Goal: Transaction & Acquisition: Book appointment/travel/reservation

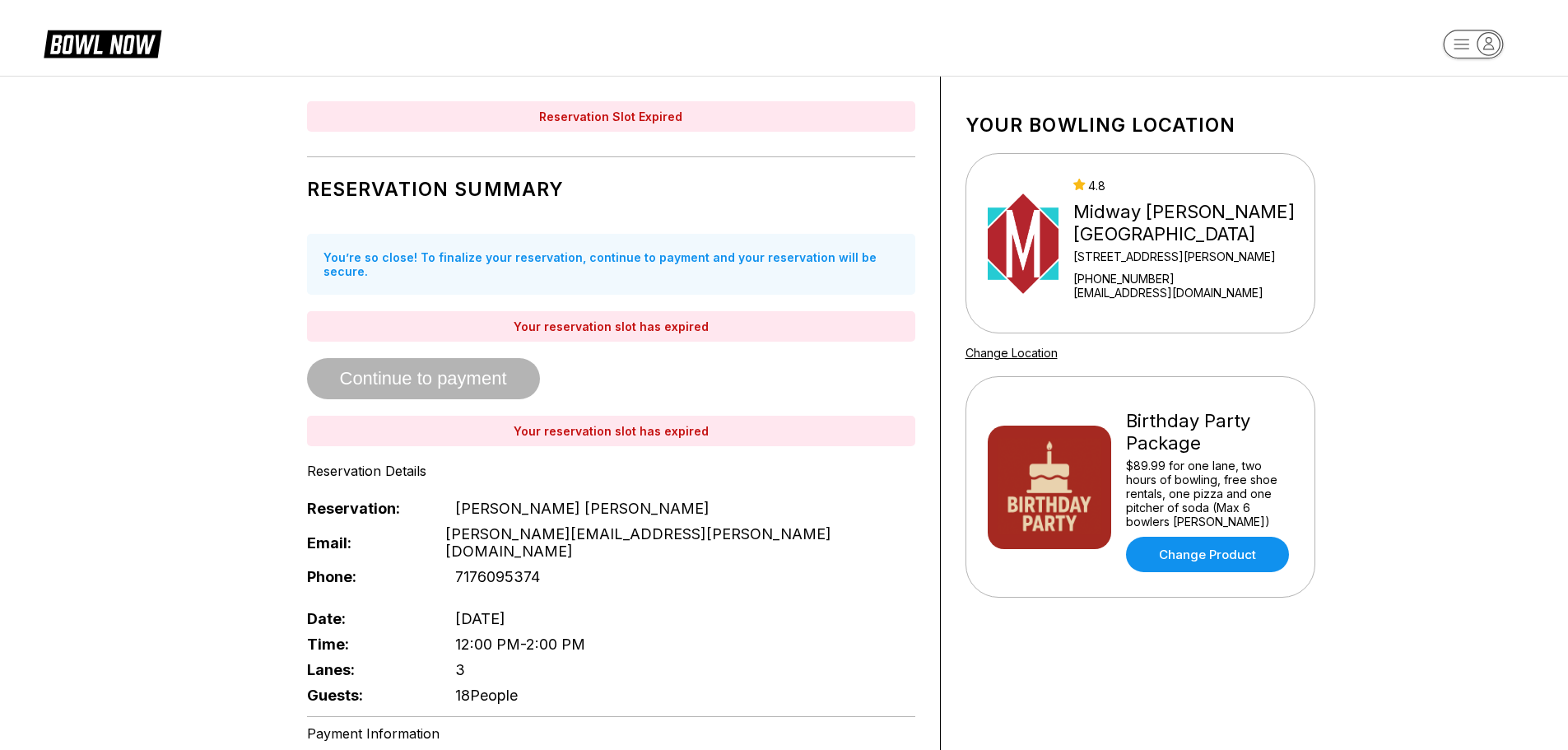
click at [102, 46] on icon at bounding box center [103, 43] width 118 height 31
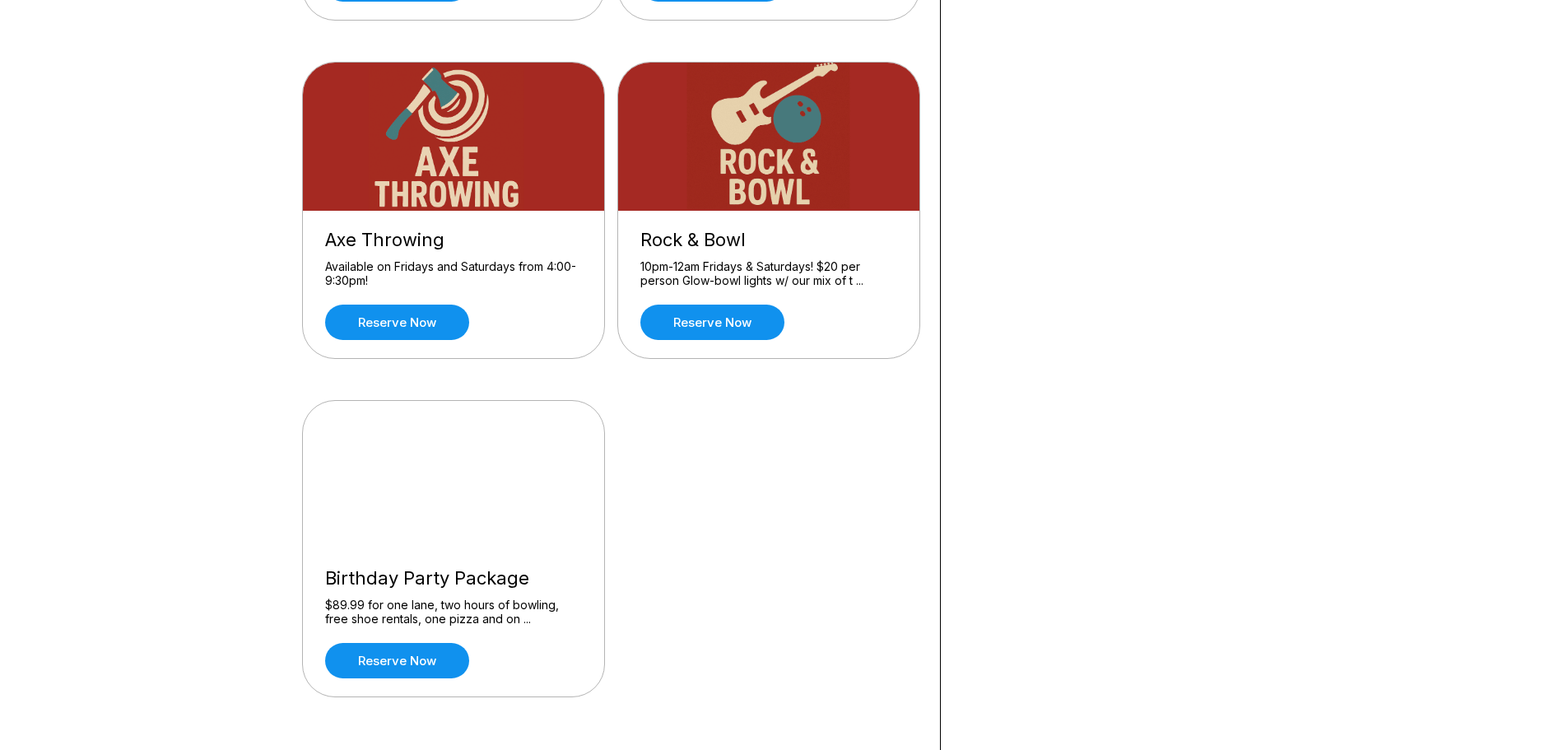
scroll to position [659, 0]
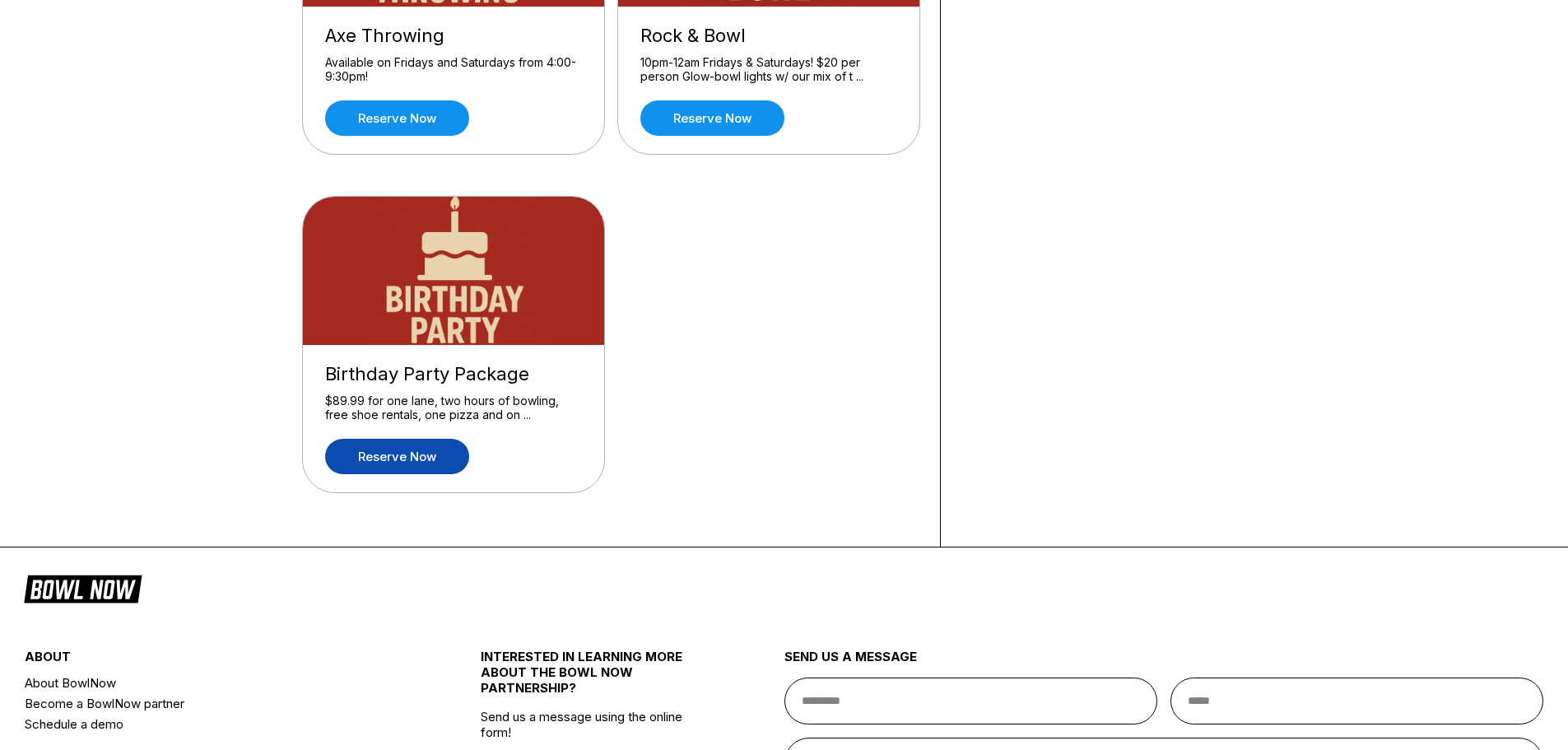
click at [415, 462] on link "Reserve now" at bounding box center [396, 456] width 144 height 35
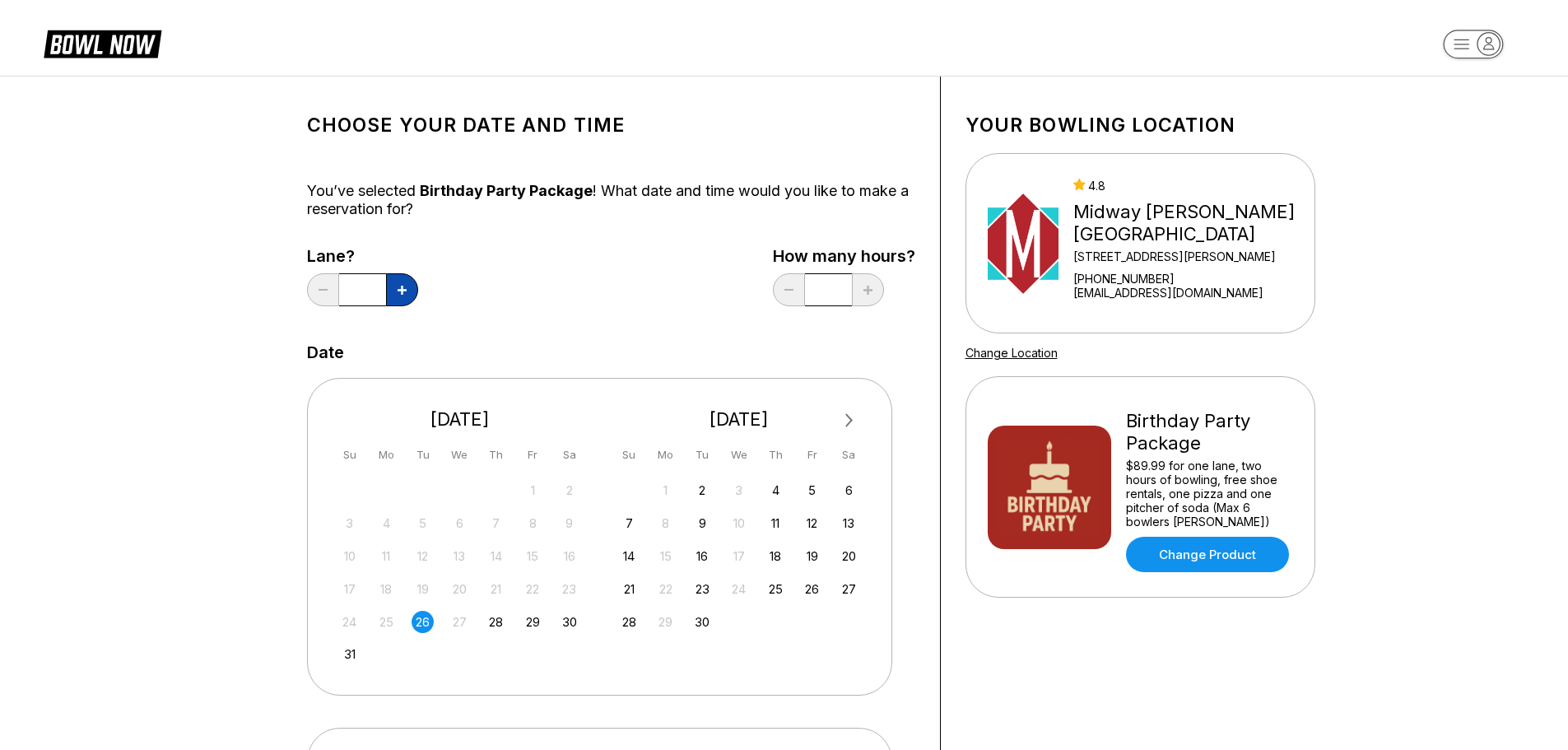
click at [407, 284] on button at bounding box center [401, 290] width 32 height 33
type input "*"
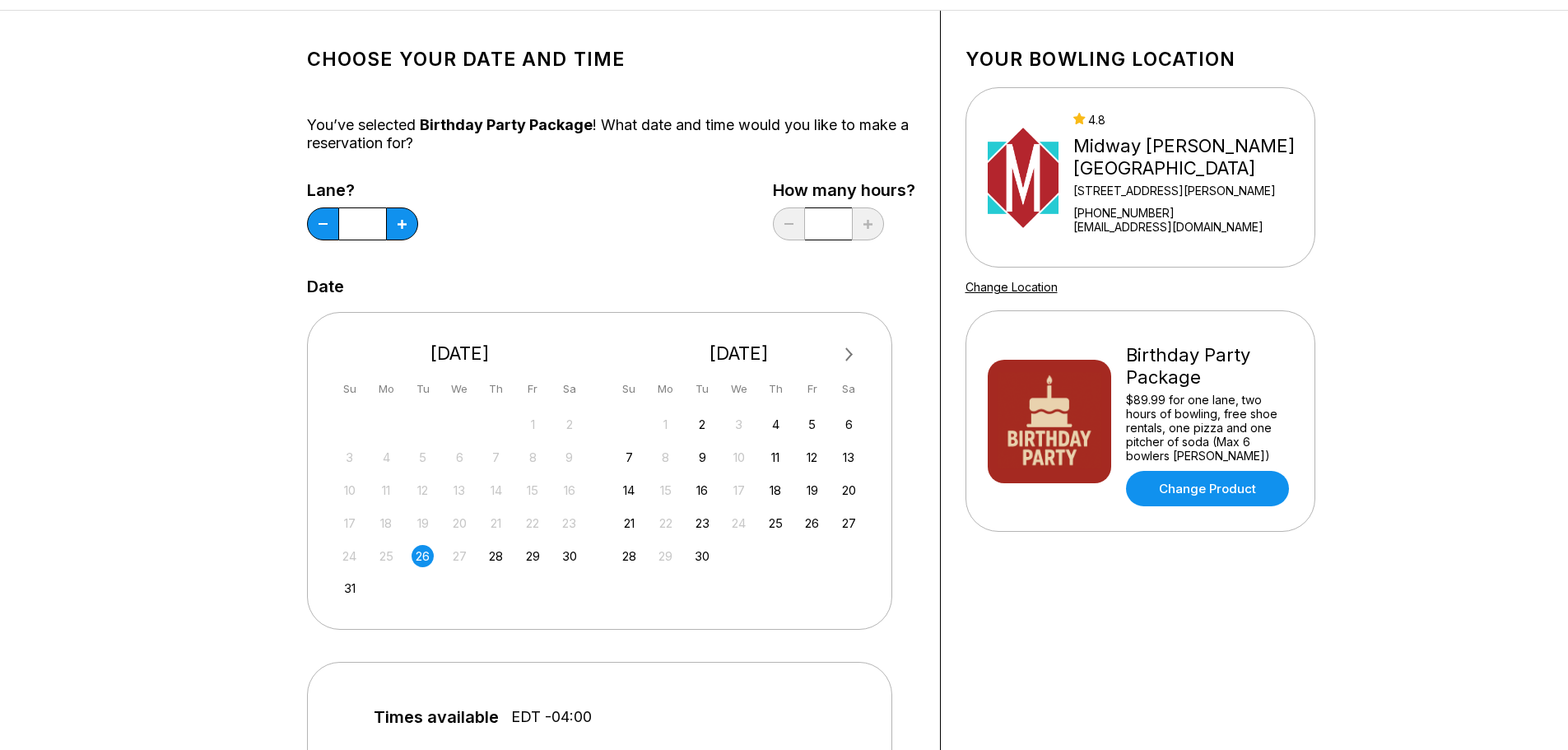
scroll to position [165, 0]
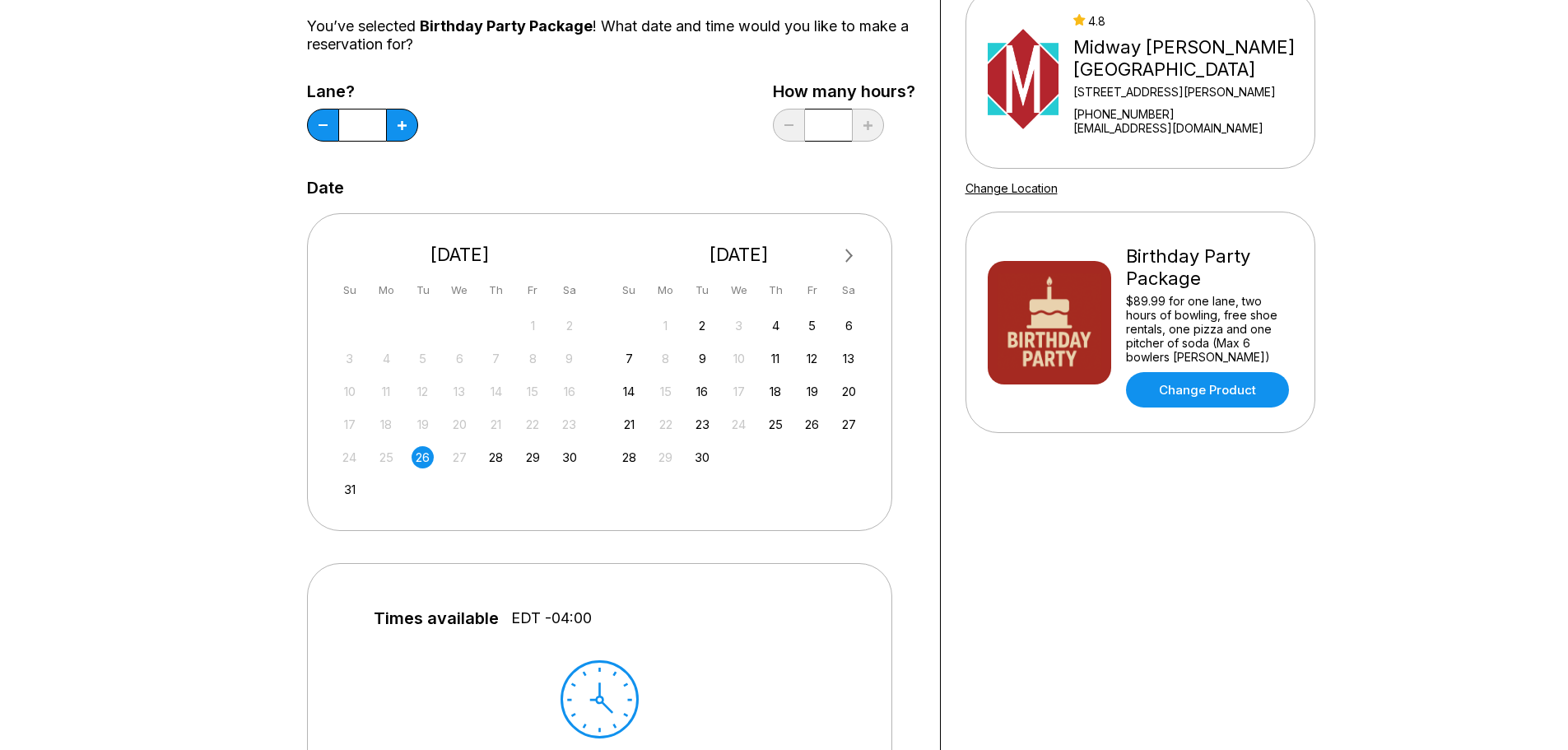
click at [848, 255] on span "Next Month" at bounding box center [848, 256] width 0 height 19
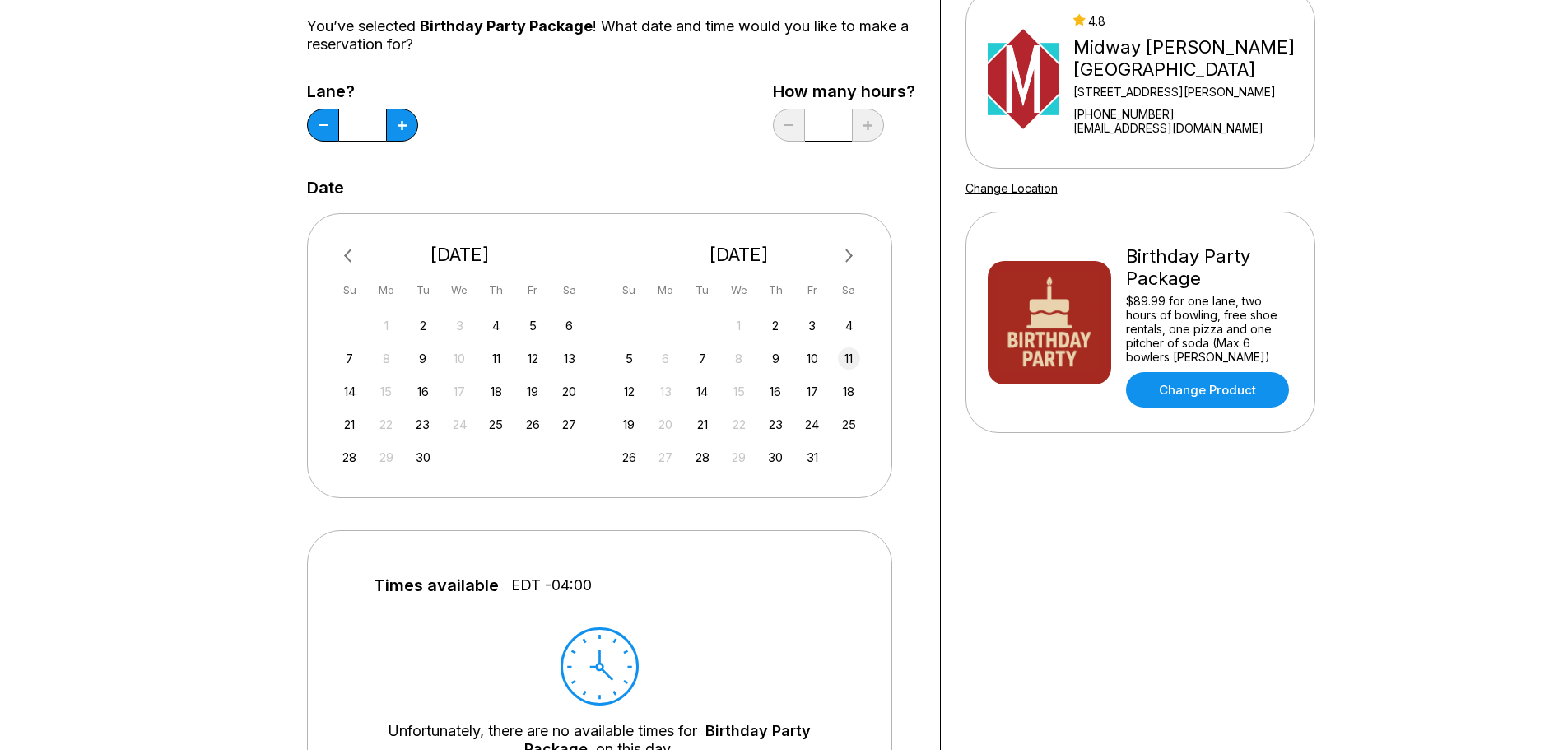
click at [842, 354] on div "11" at bounding box center [849, 359] width 22 height 22
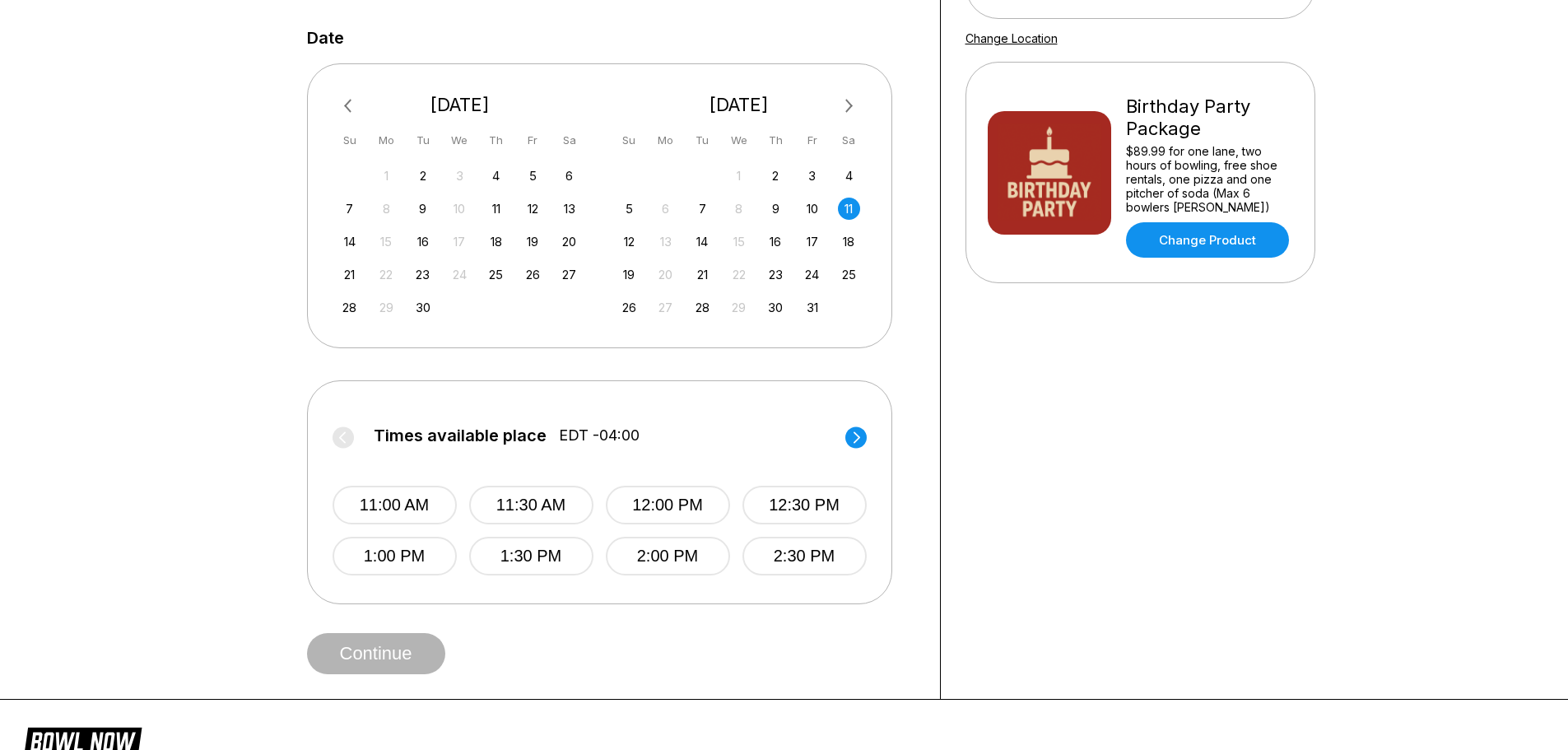
scroll to position [494, 0]
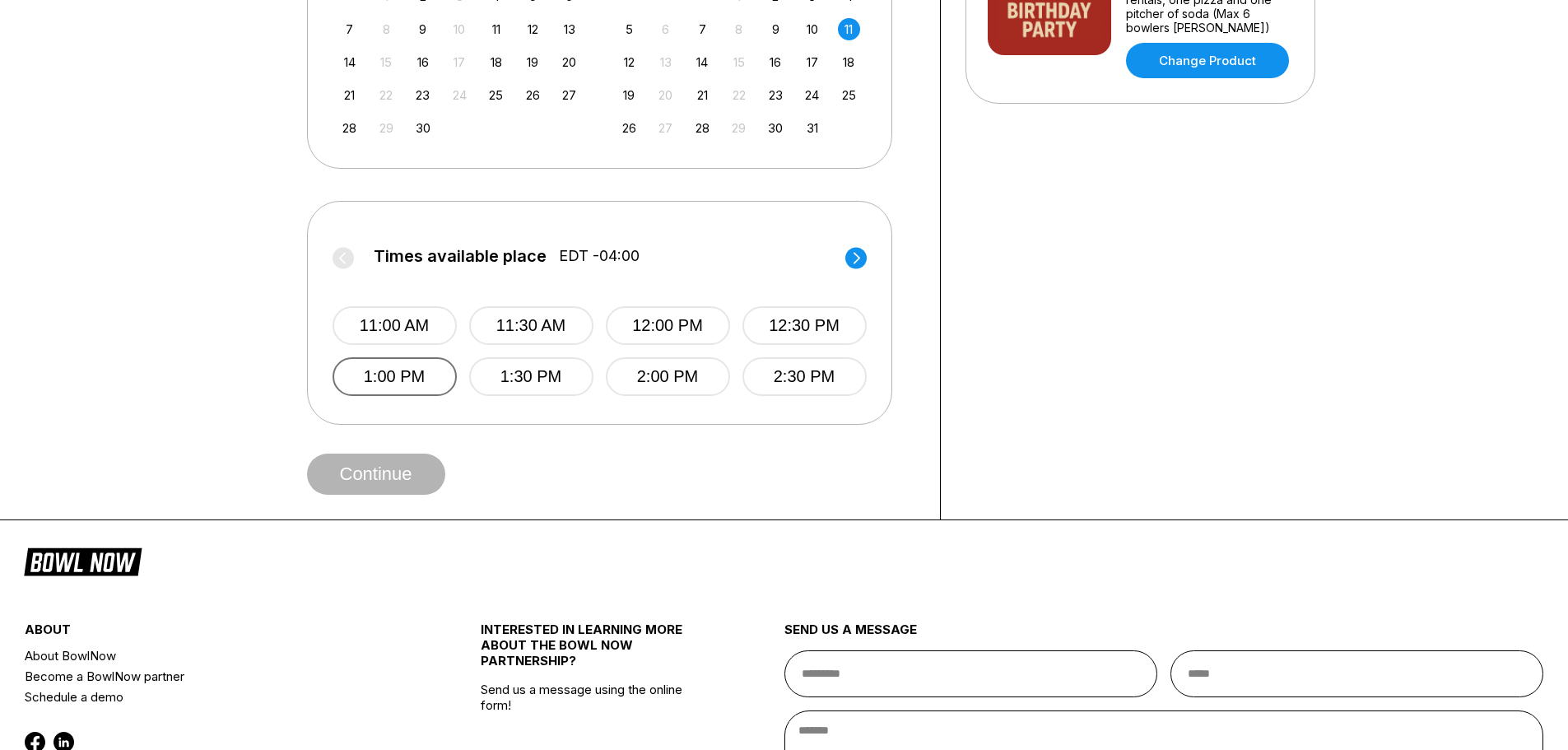
click at [408, 376] on button "1:00 PM" at bounding box center [395, 377] width 124 height 39
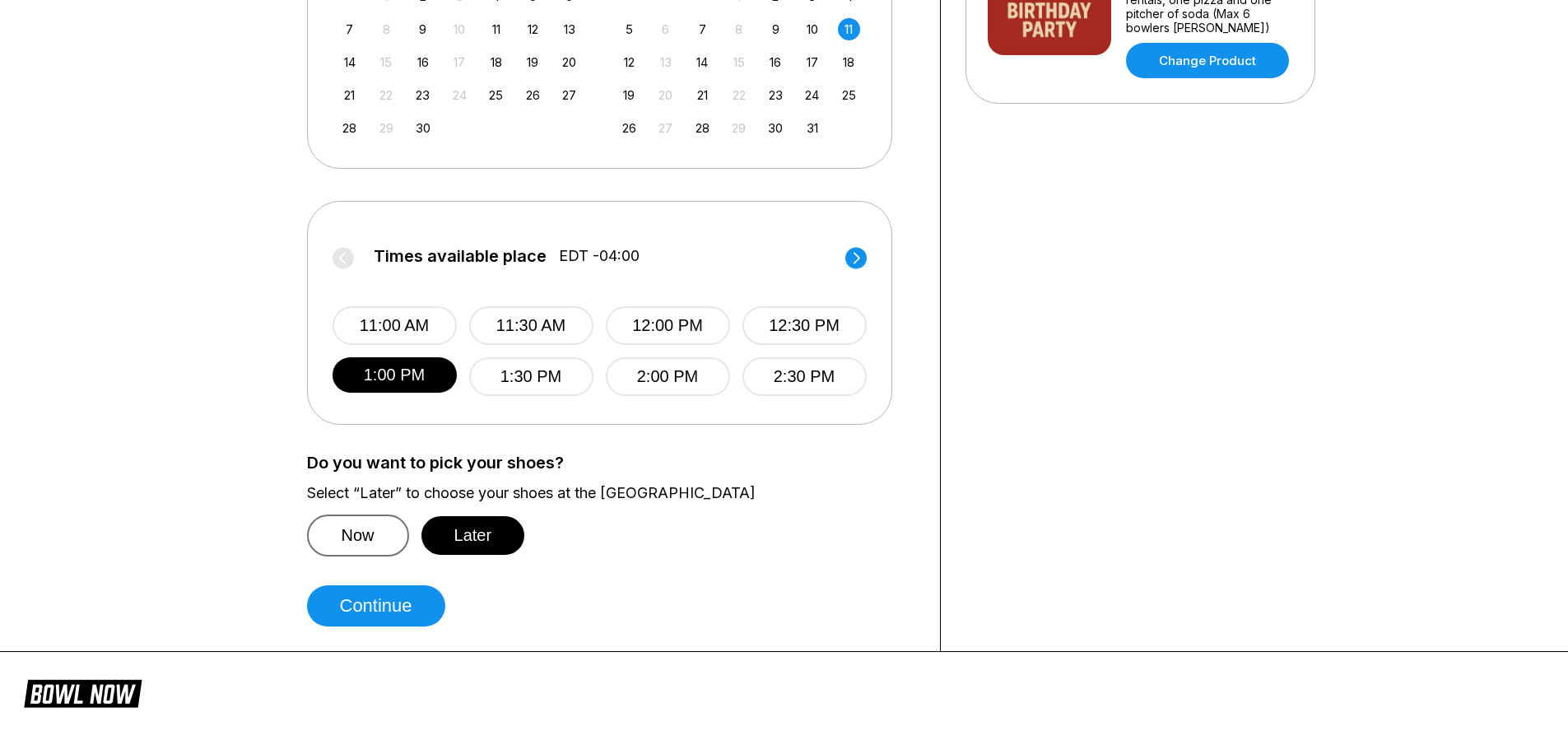
click at [375, 537] on button "Now" at bounding box center [358, 535] width 102 height 42
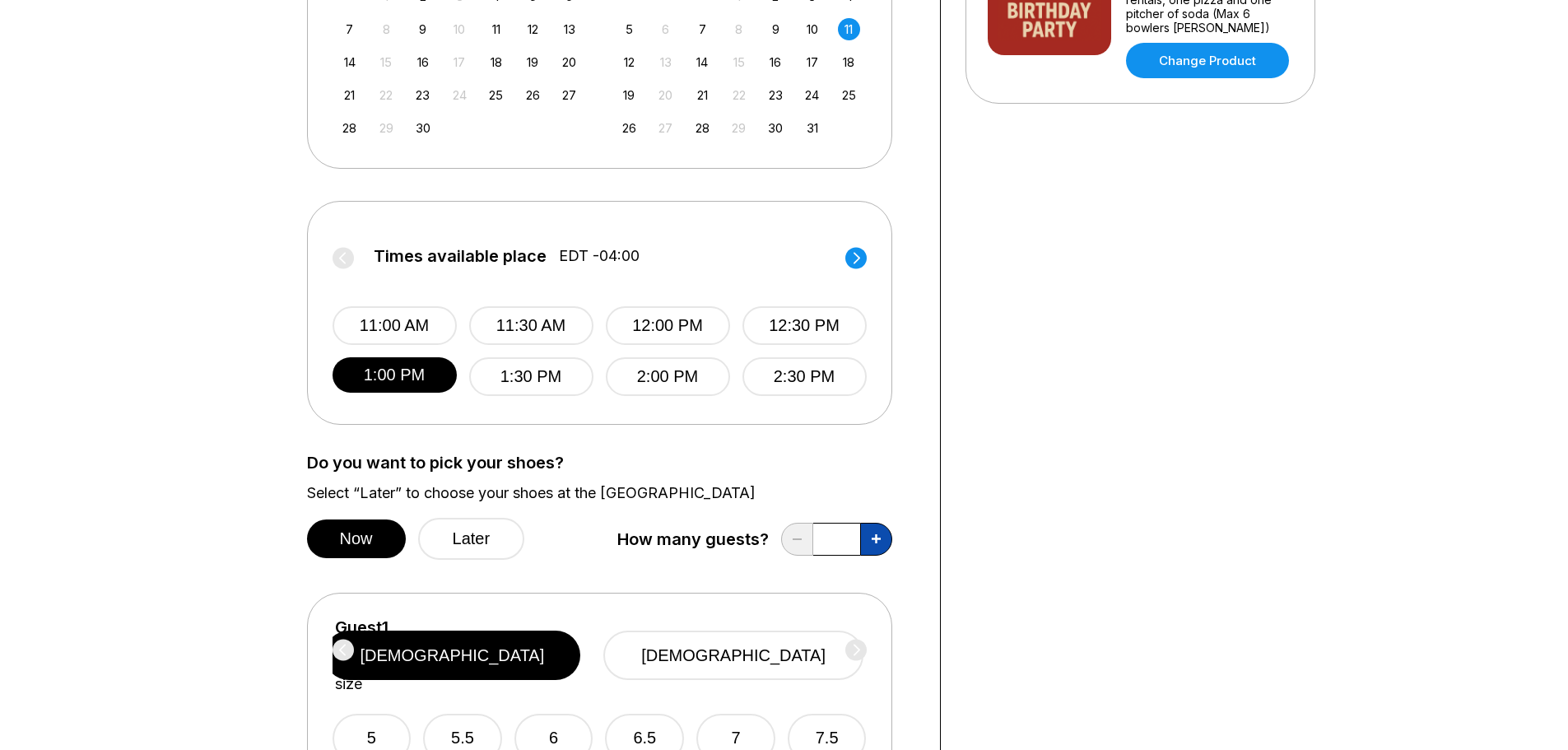
click at [874, 544] on icon at bounding box center [876, 539] width 9 height 9
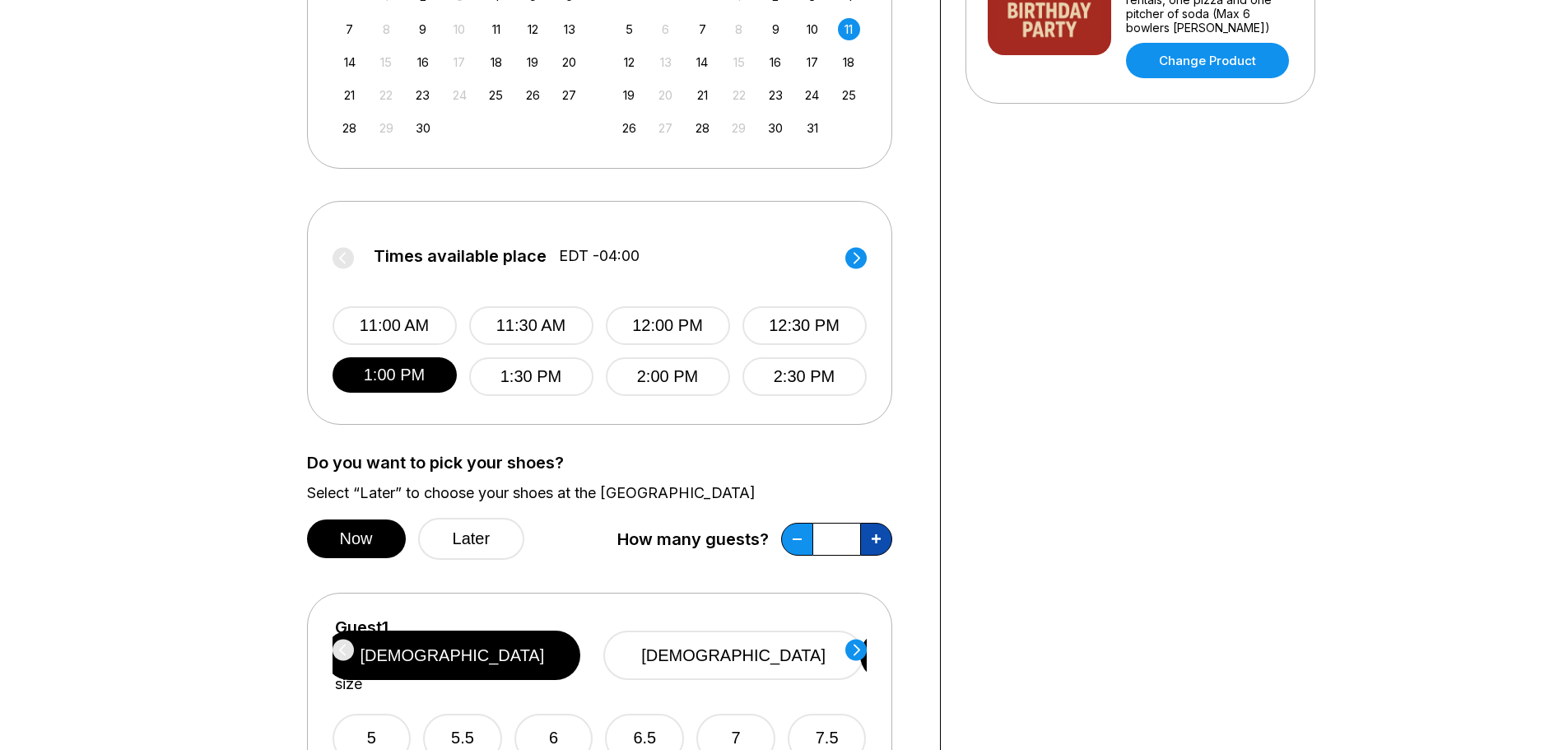
click at [874, 544] on icon at bounding box center [876, 539] width 9 height 9
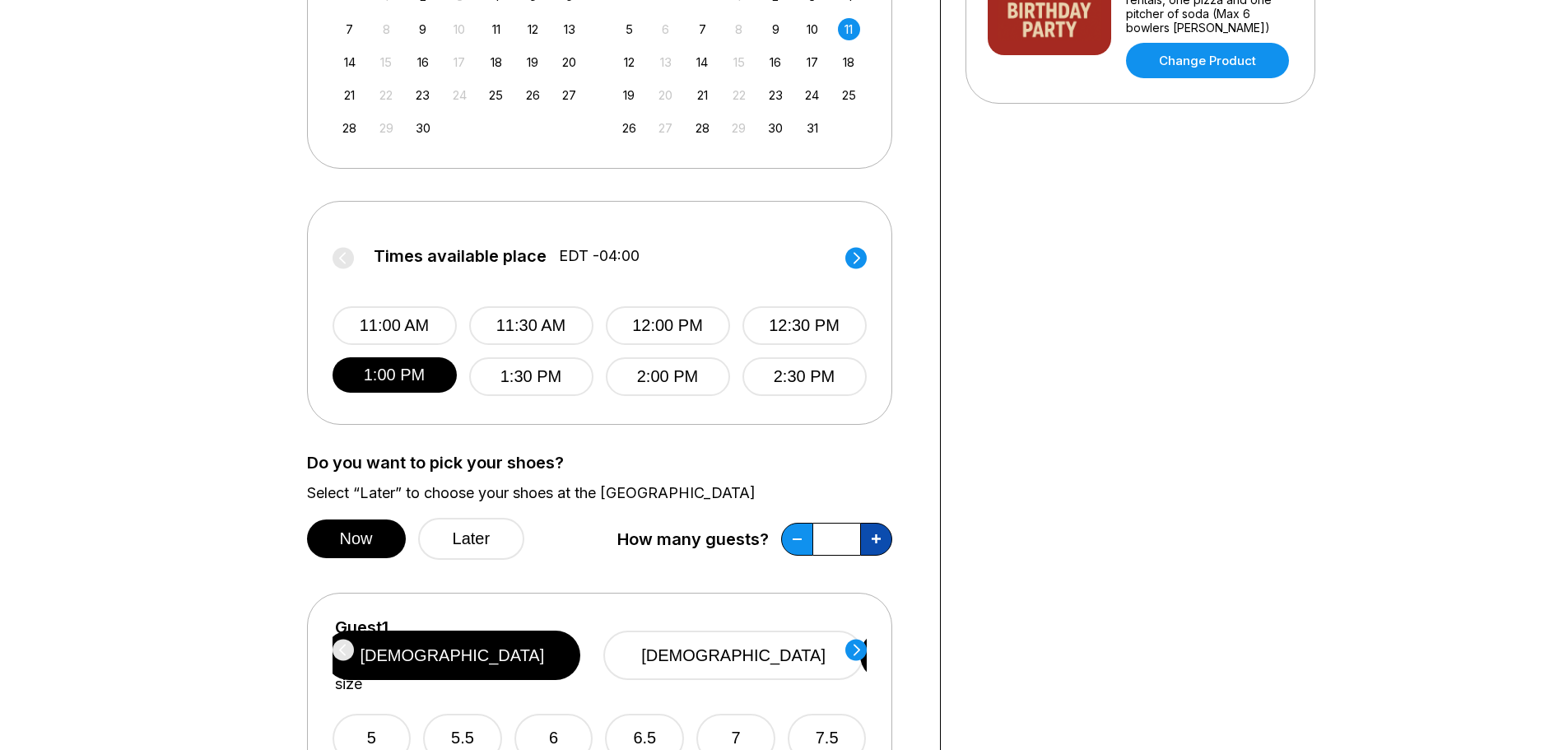
click at [874, 544] on icon at bounding box center [876, 539] width 9 height 9
click at [873, 544] on icon at bounding box center [876, 539] width 9 height 9
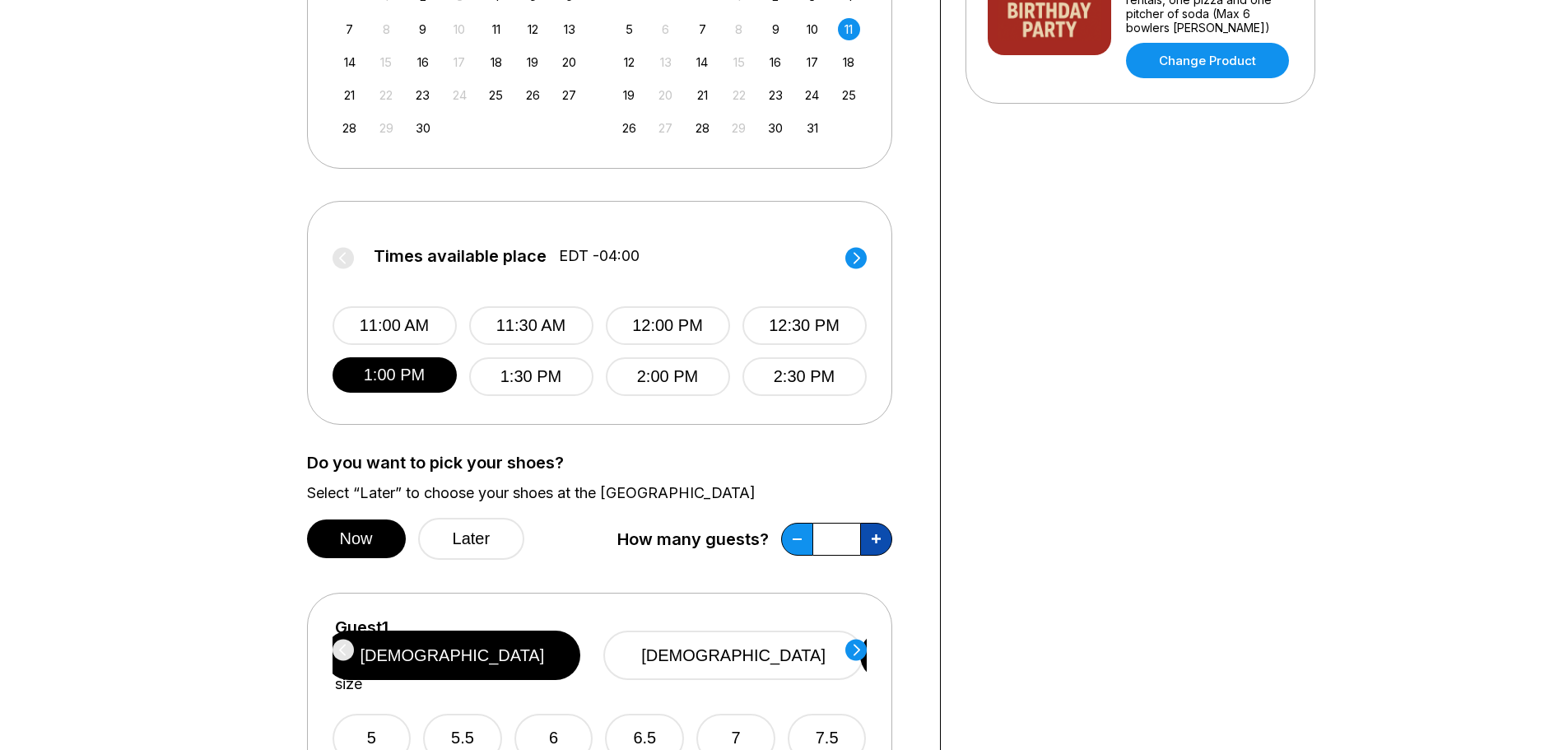
click at [872, 544] on icon at bounding box center [876, 539] width 9 height 9
type input "**"
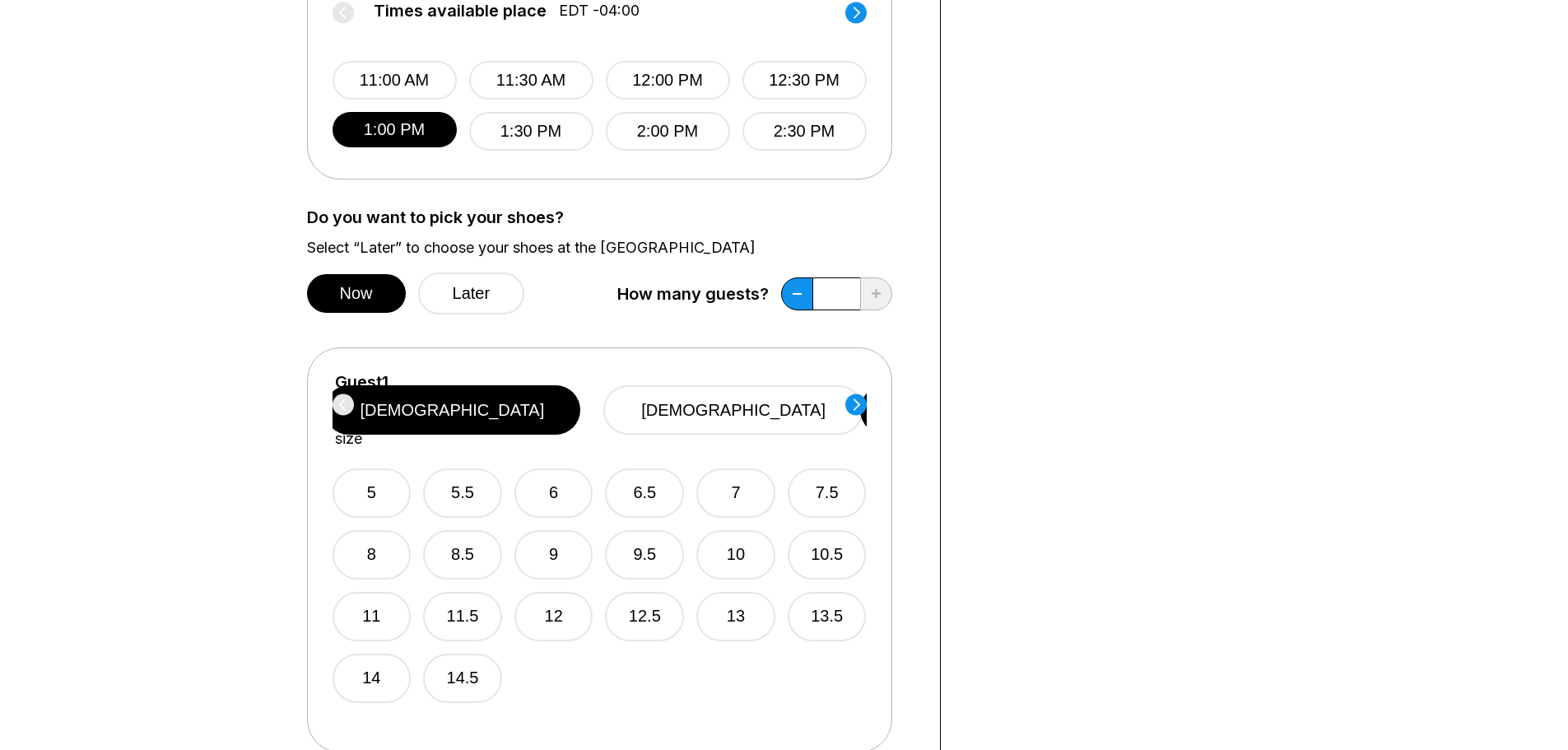
scroll to position [741, 0]
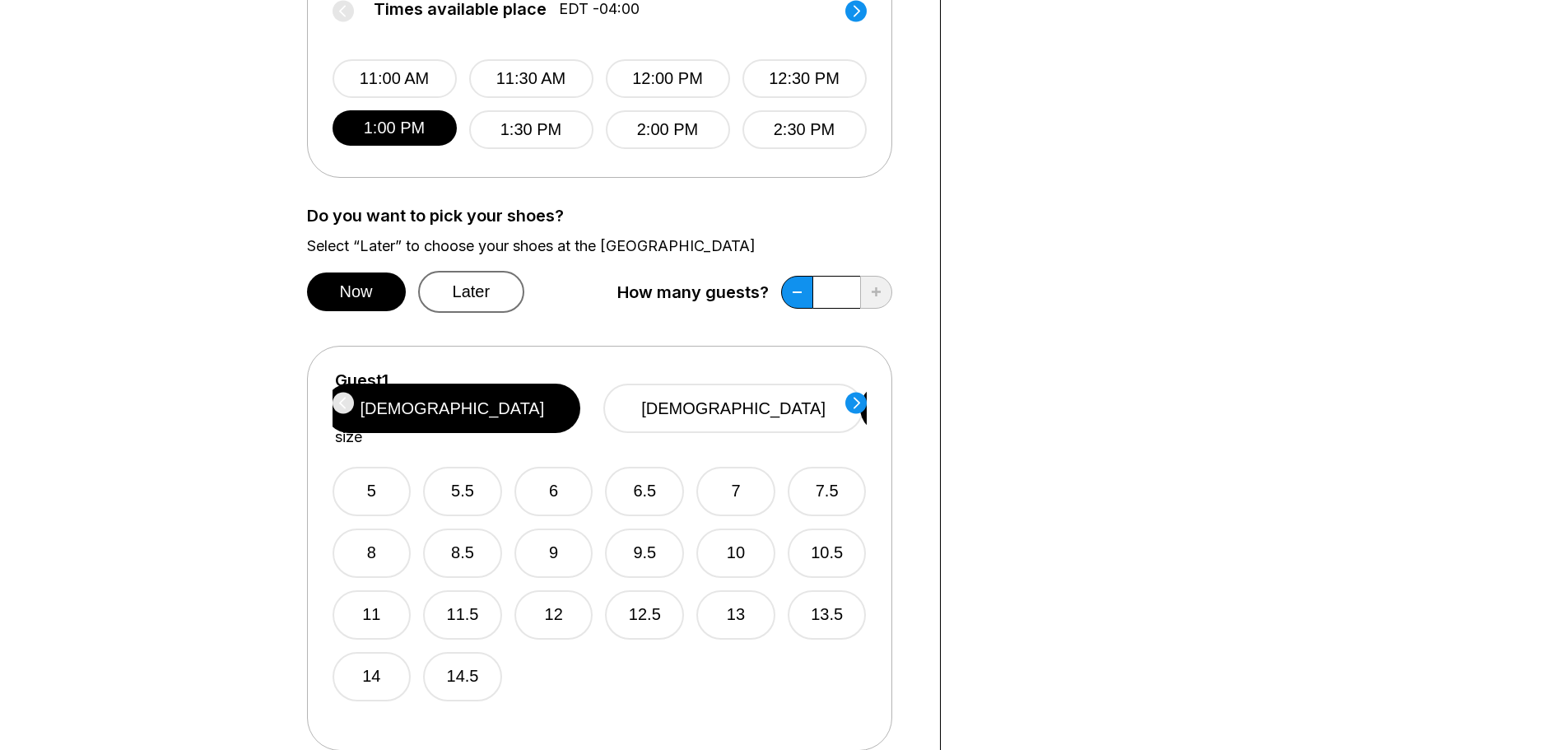
click at [457, 291] on button "Later" at bounding box center [471, 291] width 107 height 42
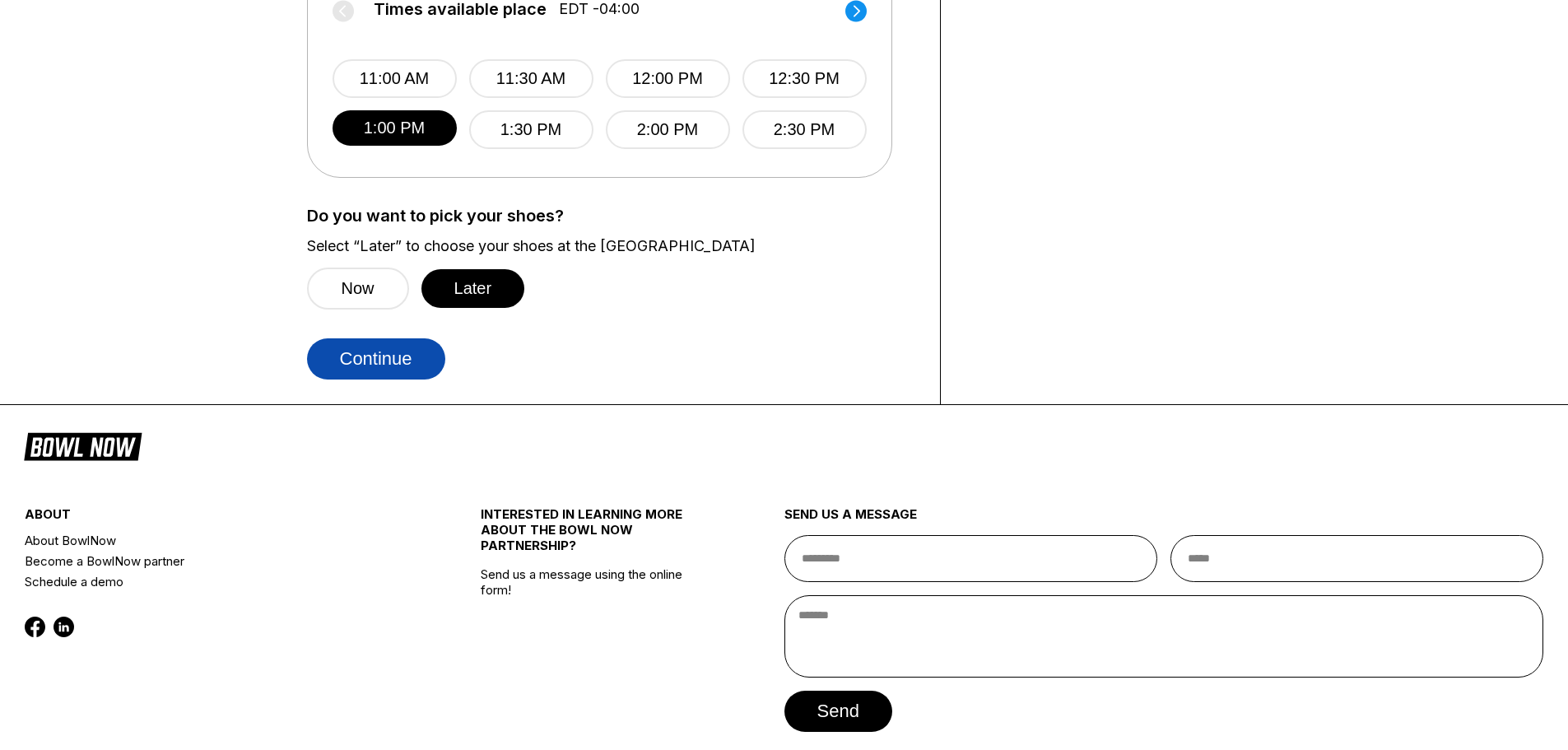
click at [371, 366] on button "Continue" at bounding box center [376, 359] width 138 height 41
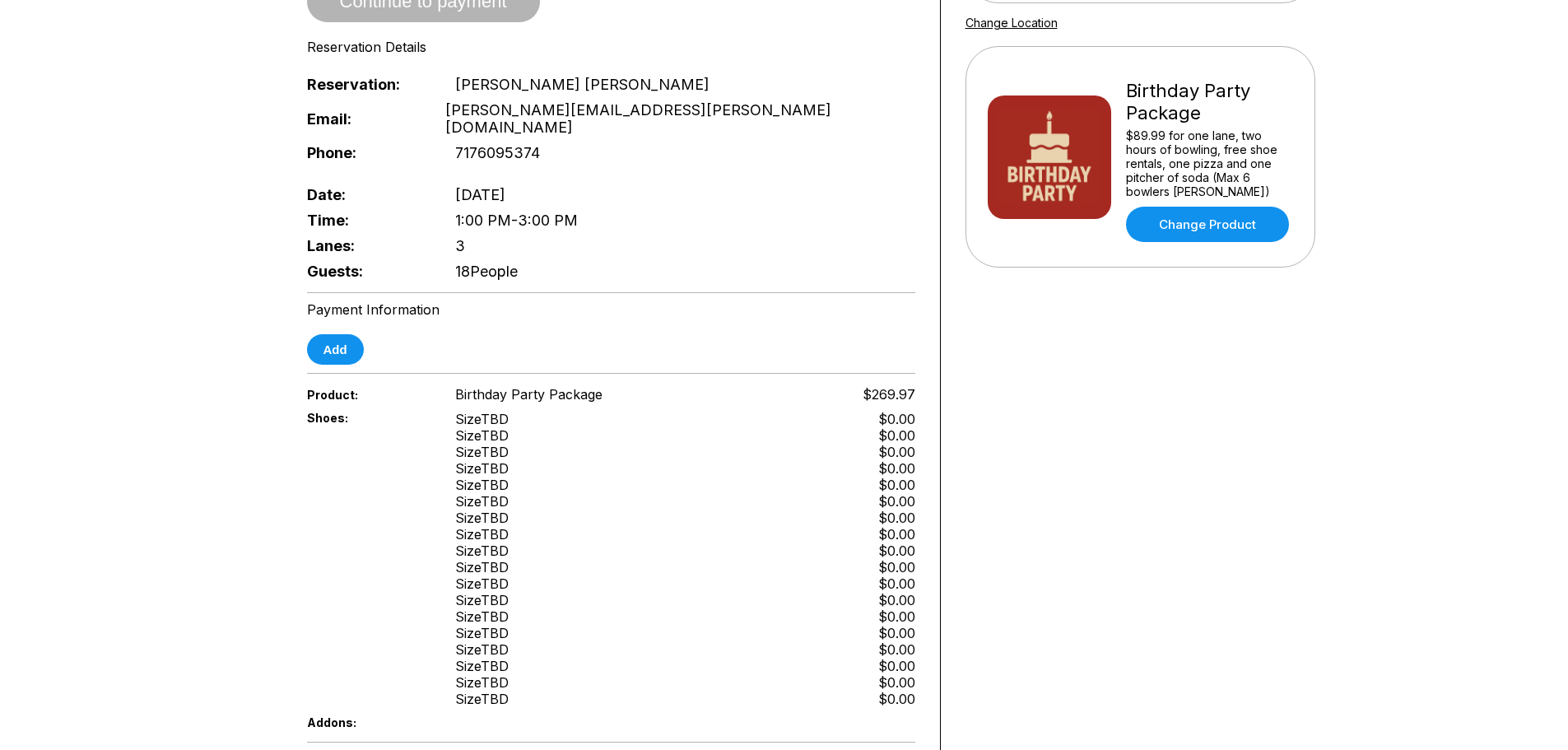
scroll to position [329, 0]
click at [346, 335] on button "Add" at bounding box center [335, 350] width 57 height 30
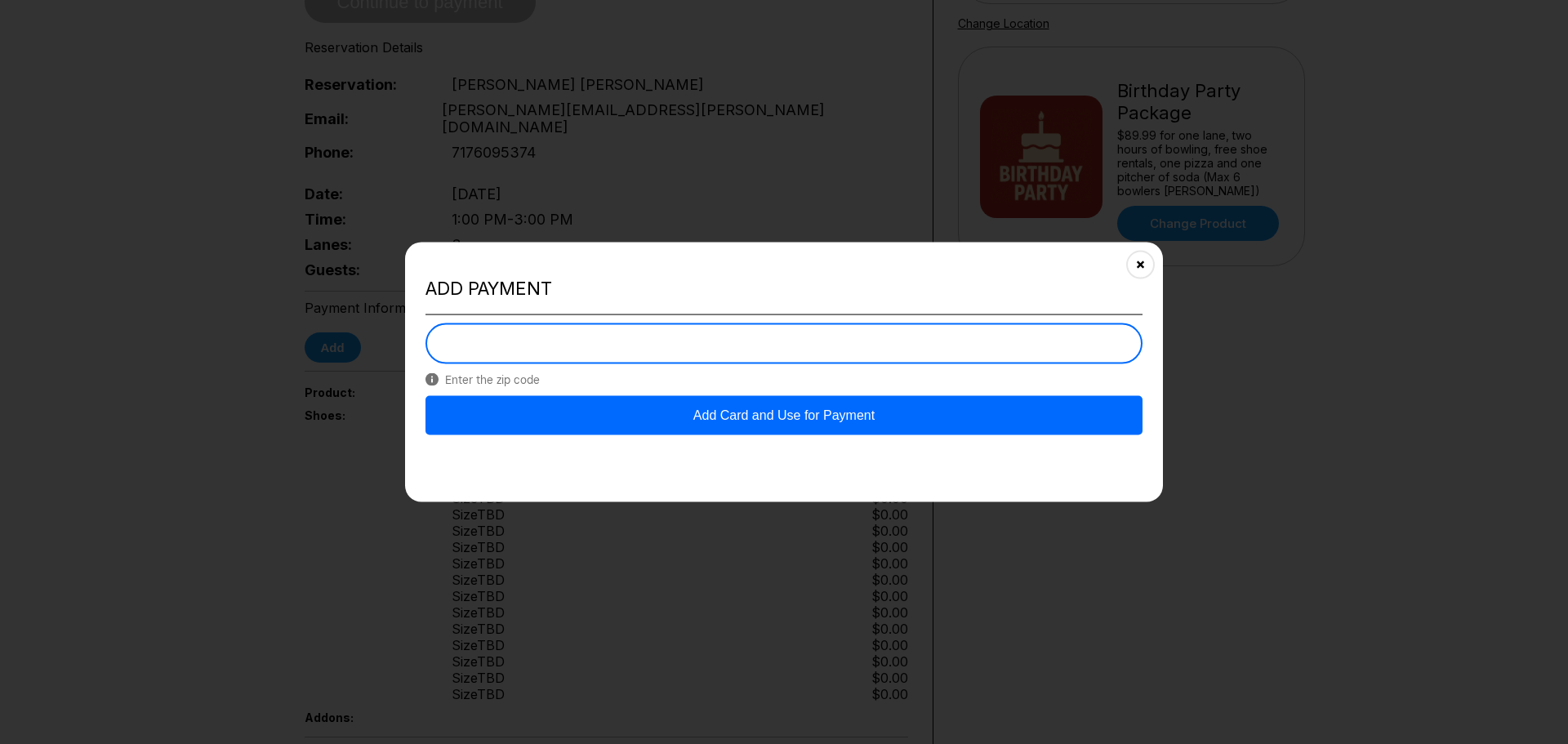
click at [767, 416] on button "Add Card and Use for Payment" at bounding box center [784, 416] width 717 height 39
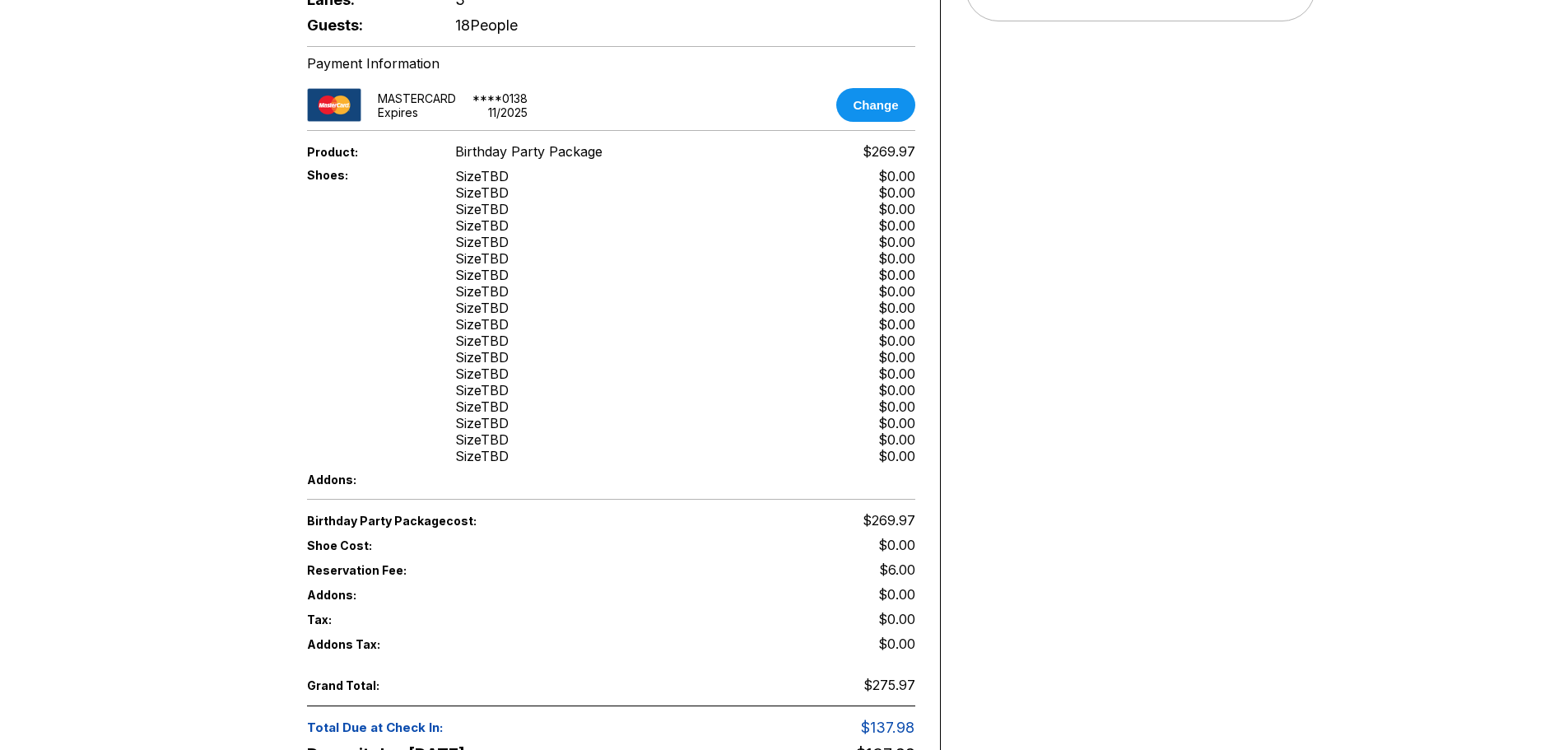
scroll to position [988, 0]
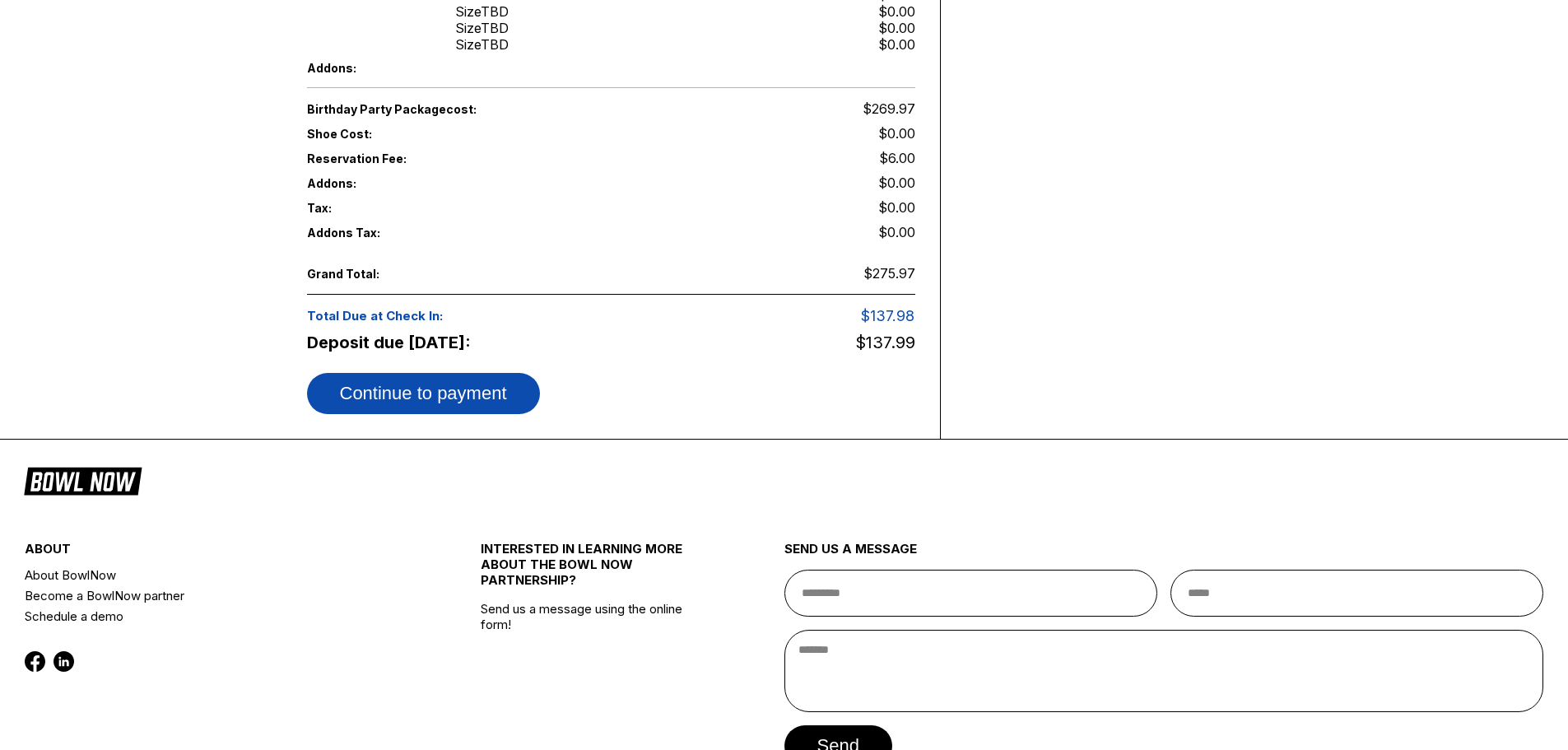
click at [451, 373] on button "Continue to payment" at bounding box center [423, 394] width 233 height 41
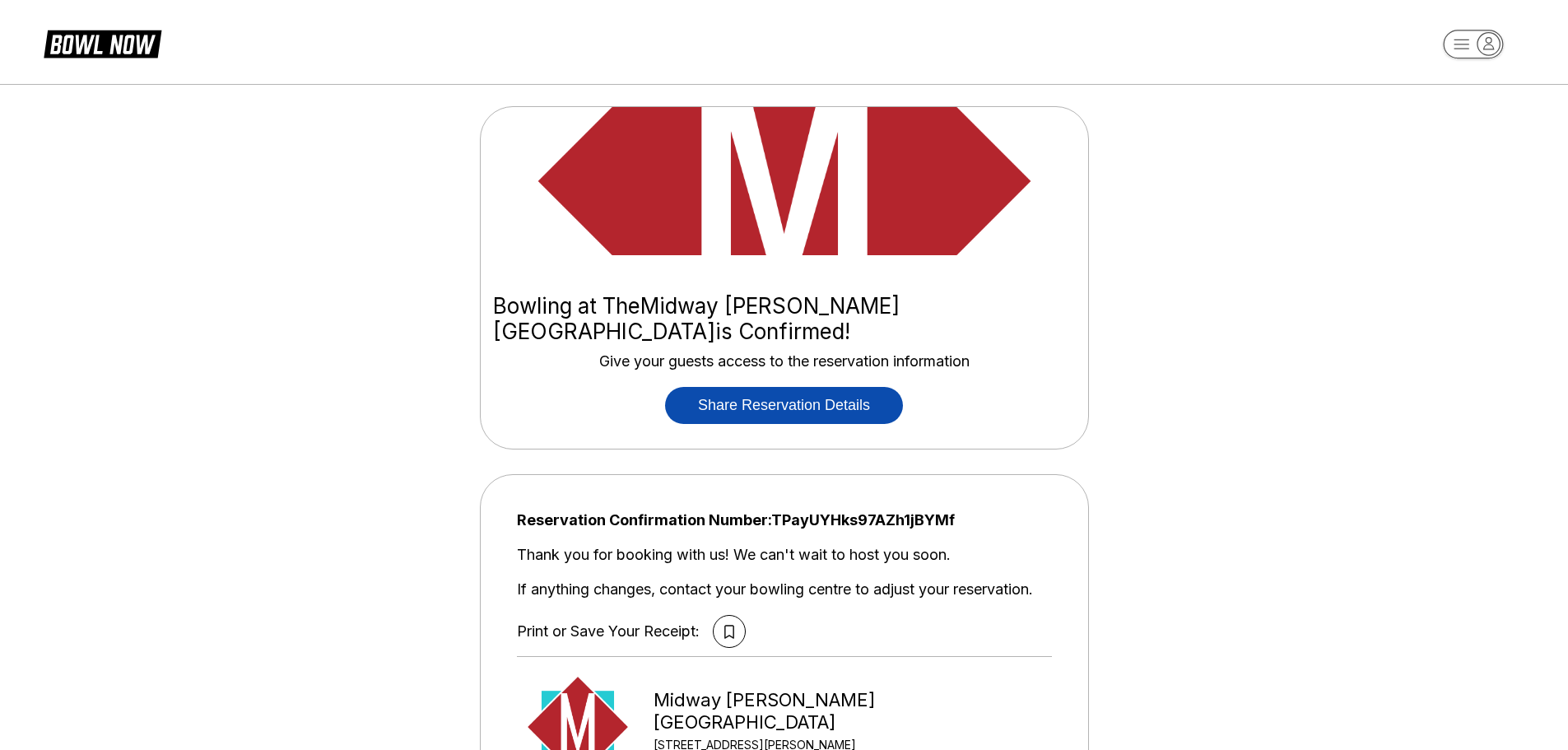
click at [782, 391] on button "Share Reservation Details" at bounding box center [784, 405] width 238 height 37
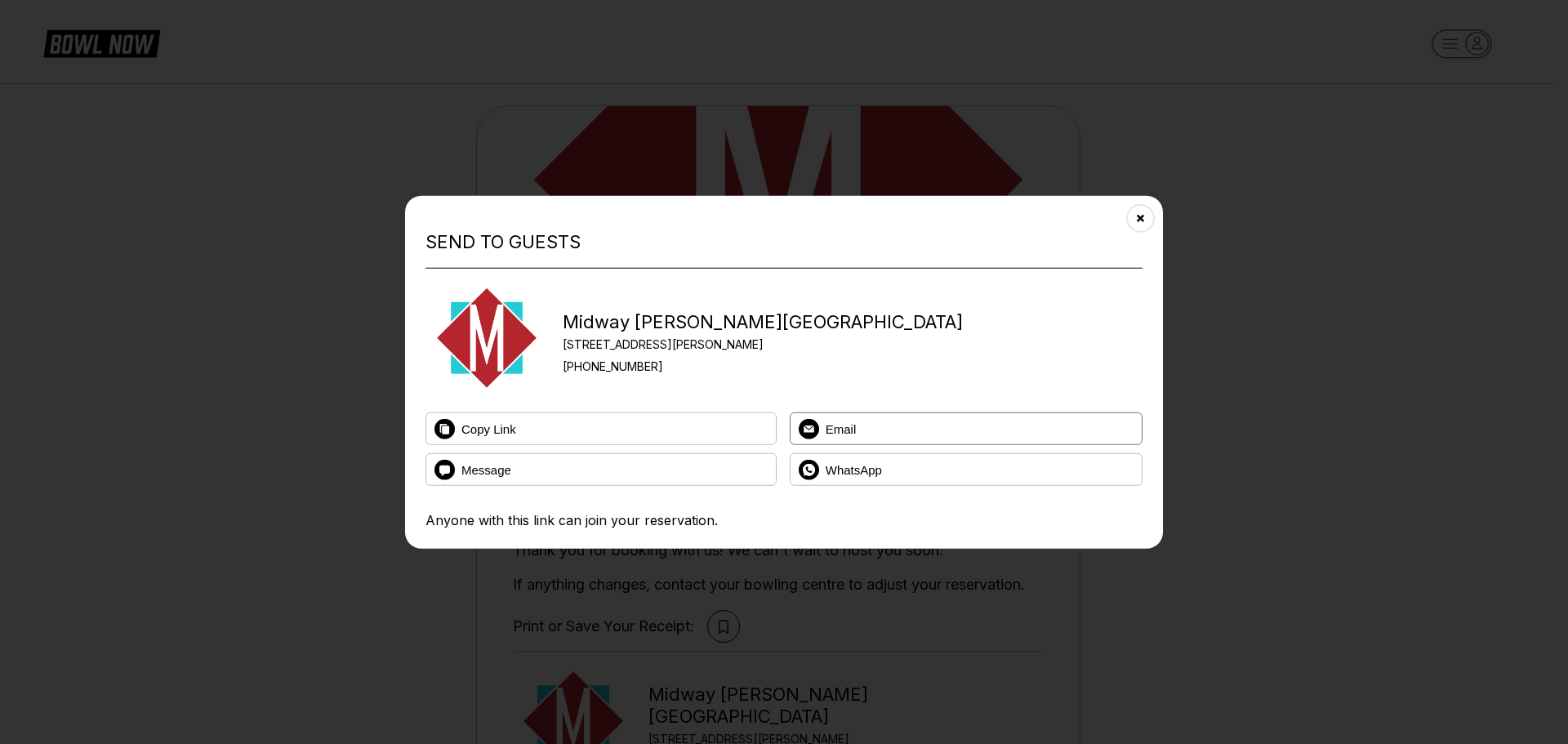
click at [516, 427] on span "Email" at bounding box center [489, 428] width 55 height 14
click at [511, 431] on span "Copy Link" at bounding box center [489, 428] width 55 height 14
click at [516, 433] on span "Email" at bounding box center [489, 428] width 55 height 14
click at [813, 422] on icon at bounding box center [809, 428] width 21 height 21
click at [495, 435] on span "Message" at bounding box center [489, 428] width 55 height 14
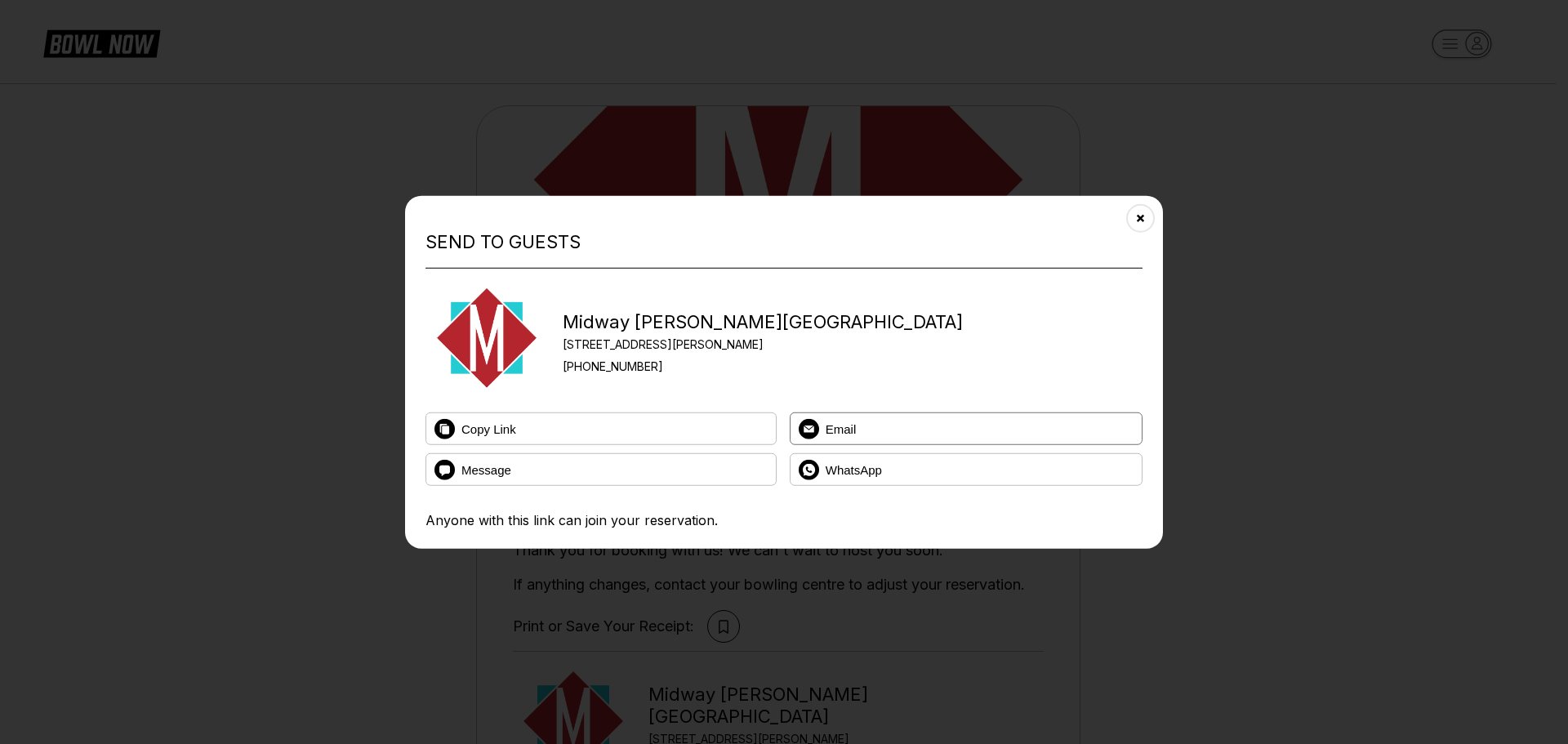
click at [516, 430] on span "Email" at bounding box center [489, 428] width 55 height 14
click at [1139, 222] on icon "Close" at bounding box center [1141, 217] width 13 height 13
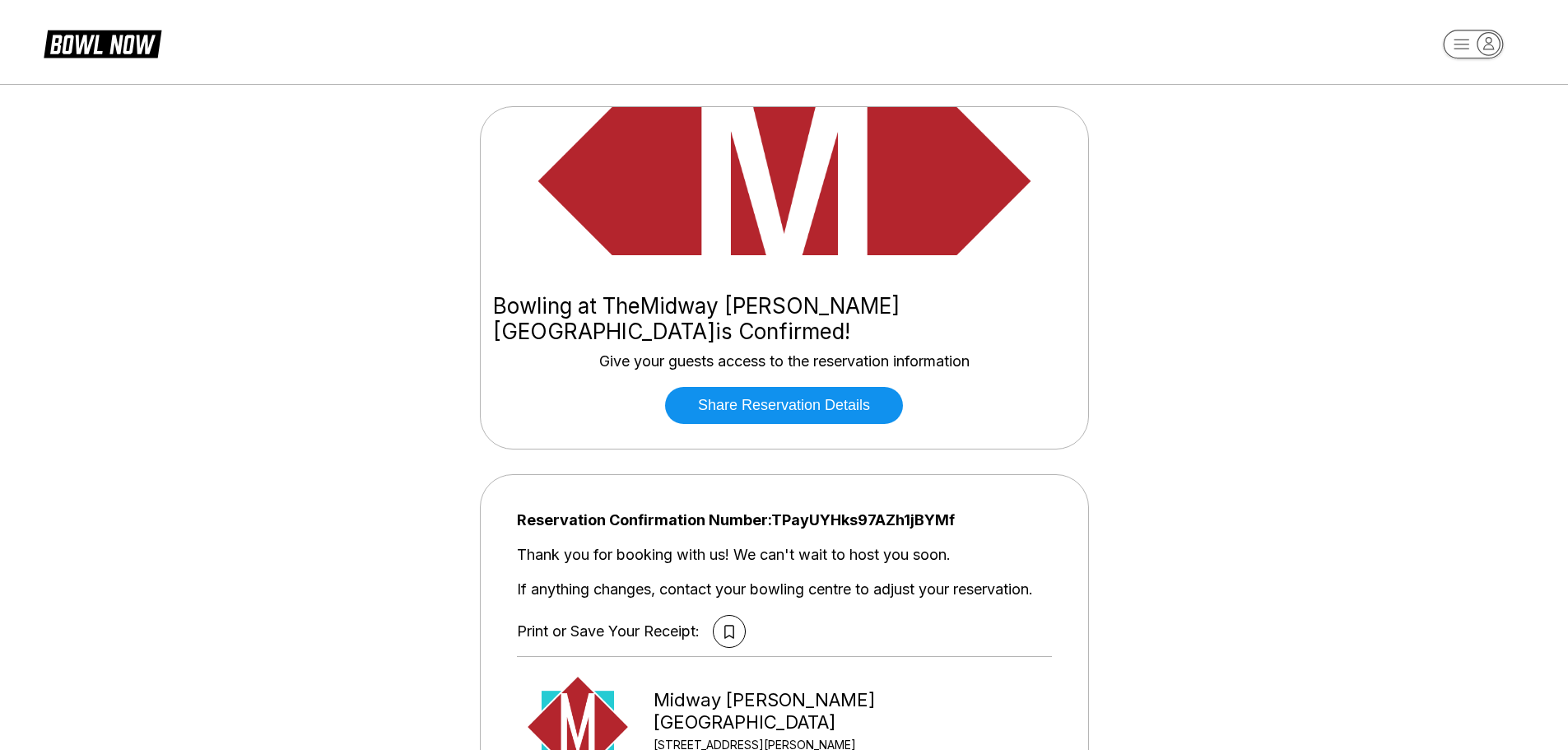
scroll to position [83, 0]
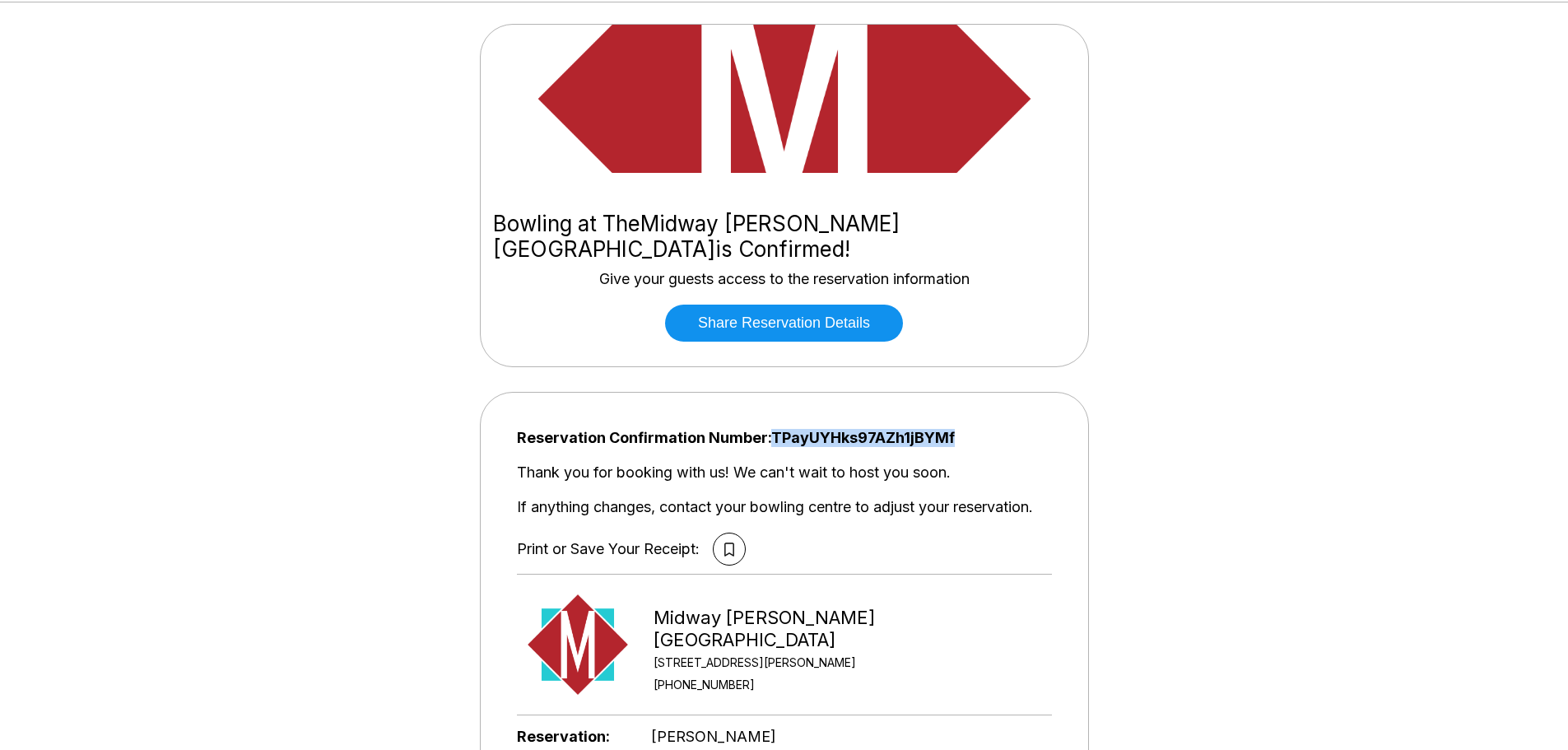
drag, startPoint x: 959, startPoint y: 415, endPoint x: 779, endPoint y: 421, distance: 180.1
click at [779, 429] on span "Reservation Confirmation Number: TPayUYHks97AZh1jBYMf" at bounding box center [784, 438] width 535 height 18
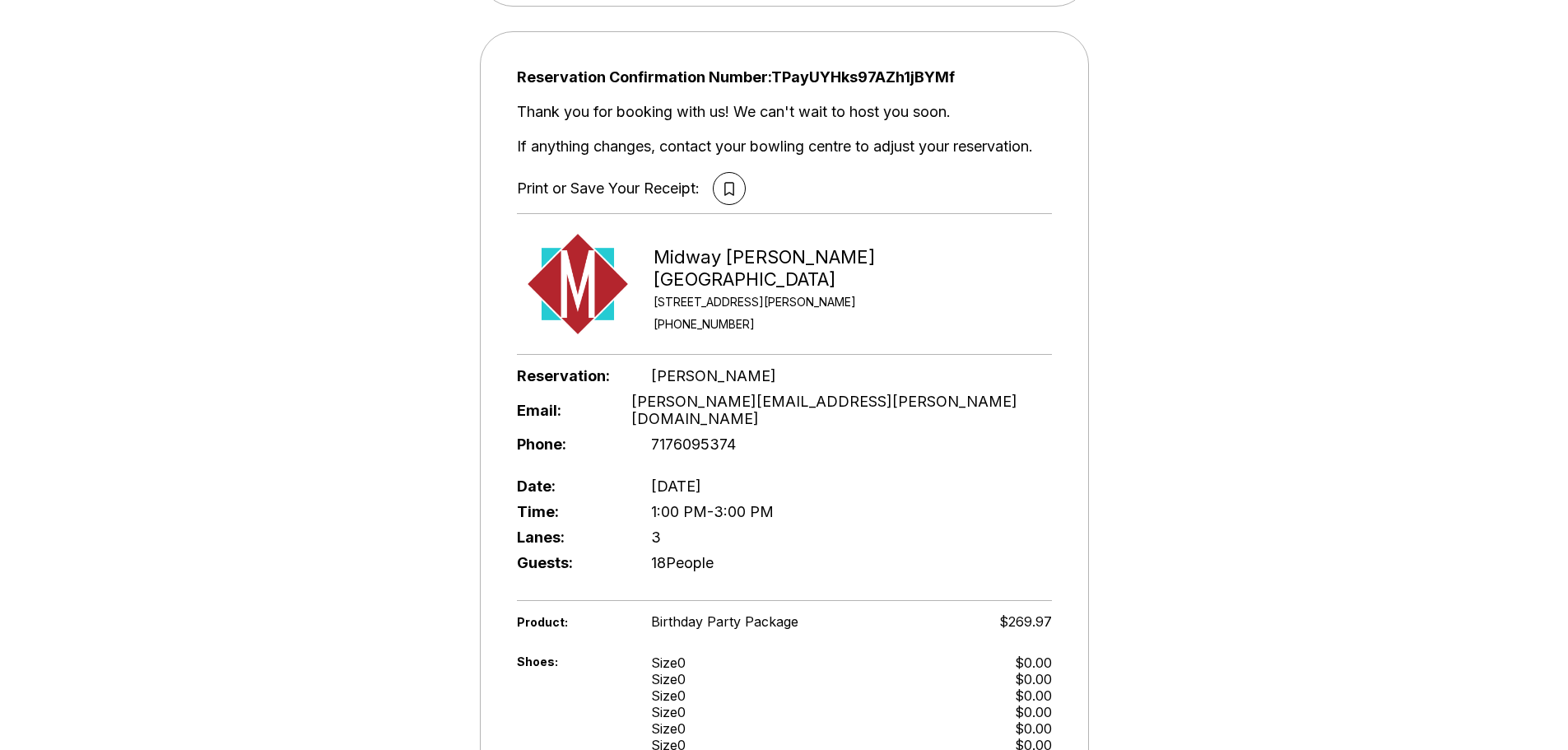
scroll to position [247, 0]
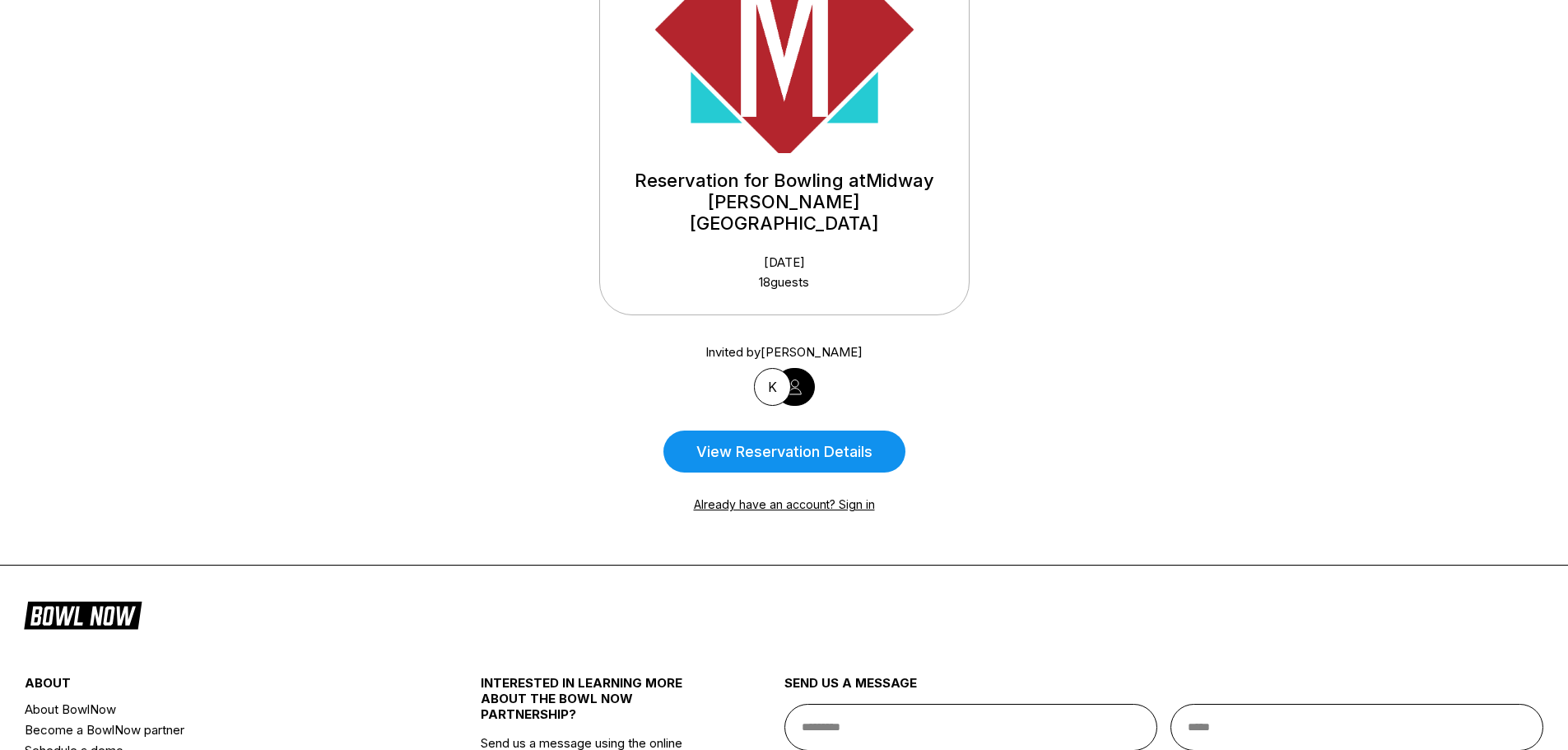
scroll to position [247, 0]
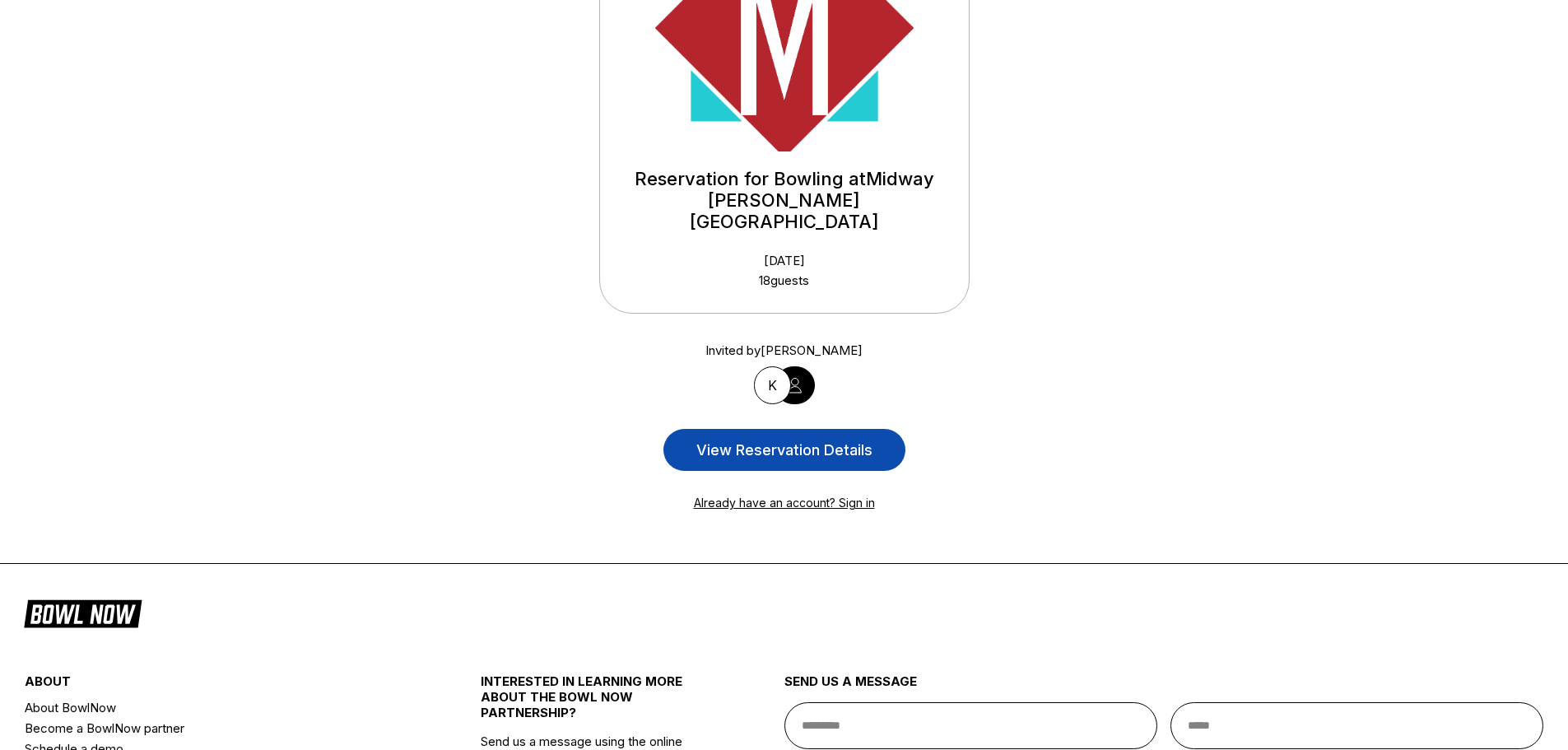
click at [825, 429] on link "View reservation details" at bounding box center [784, 450] width 242 height 42
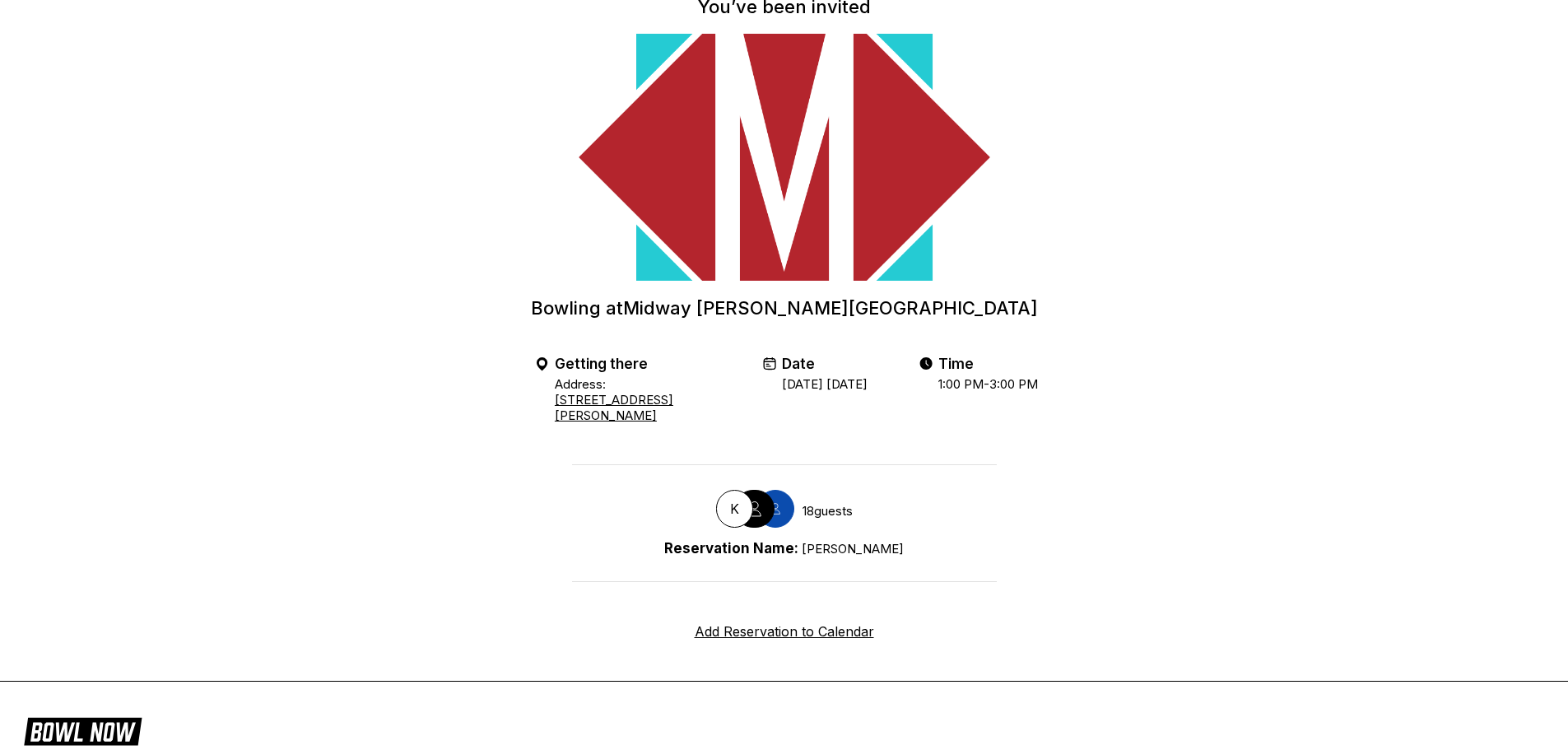
scroll to position [0, 0]
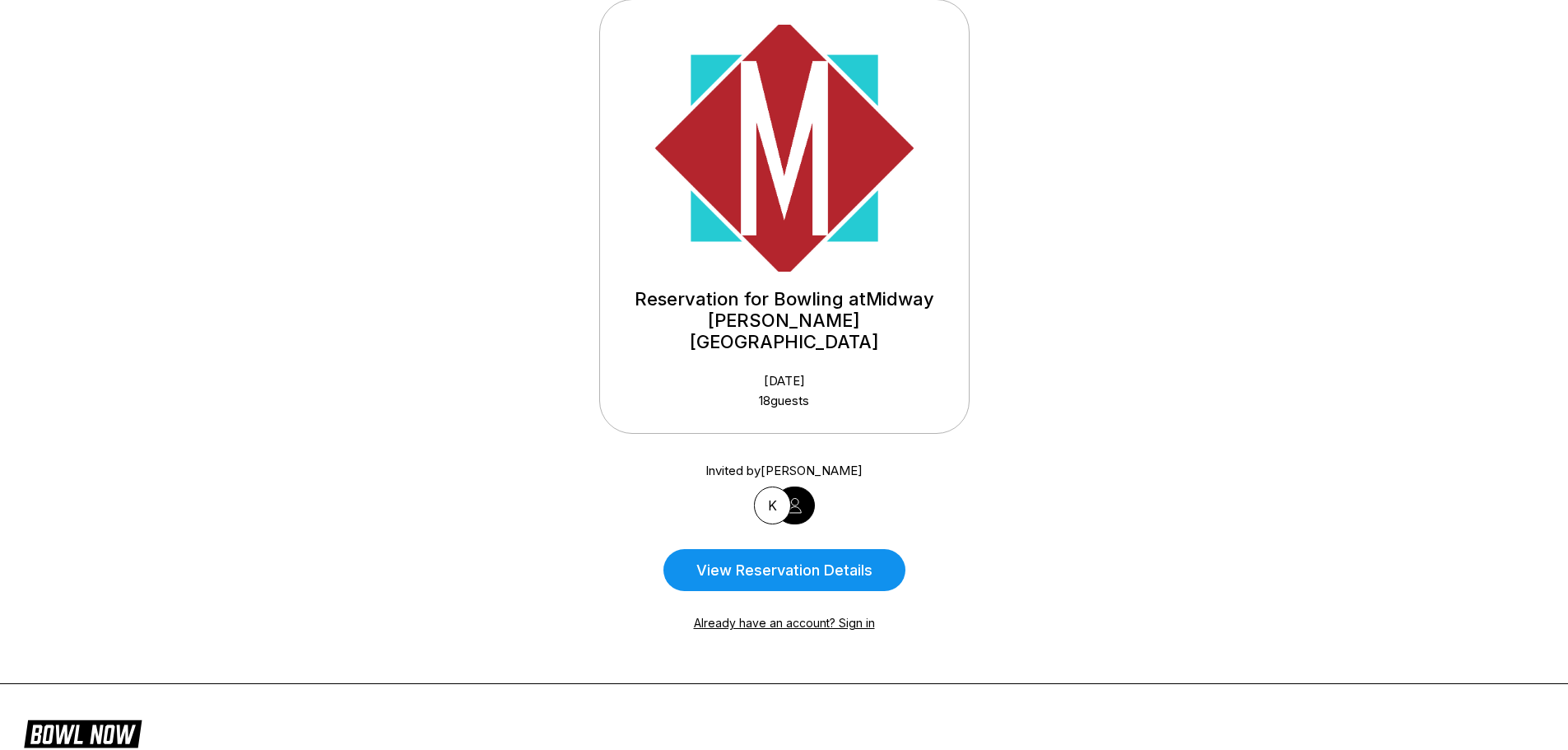
scroll to position [165, 0]
